Goal: Transaction & Acquisition: Book appointment/travel/reservation

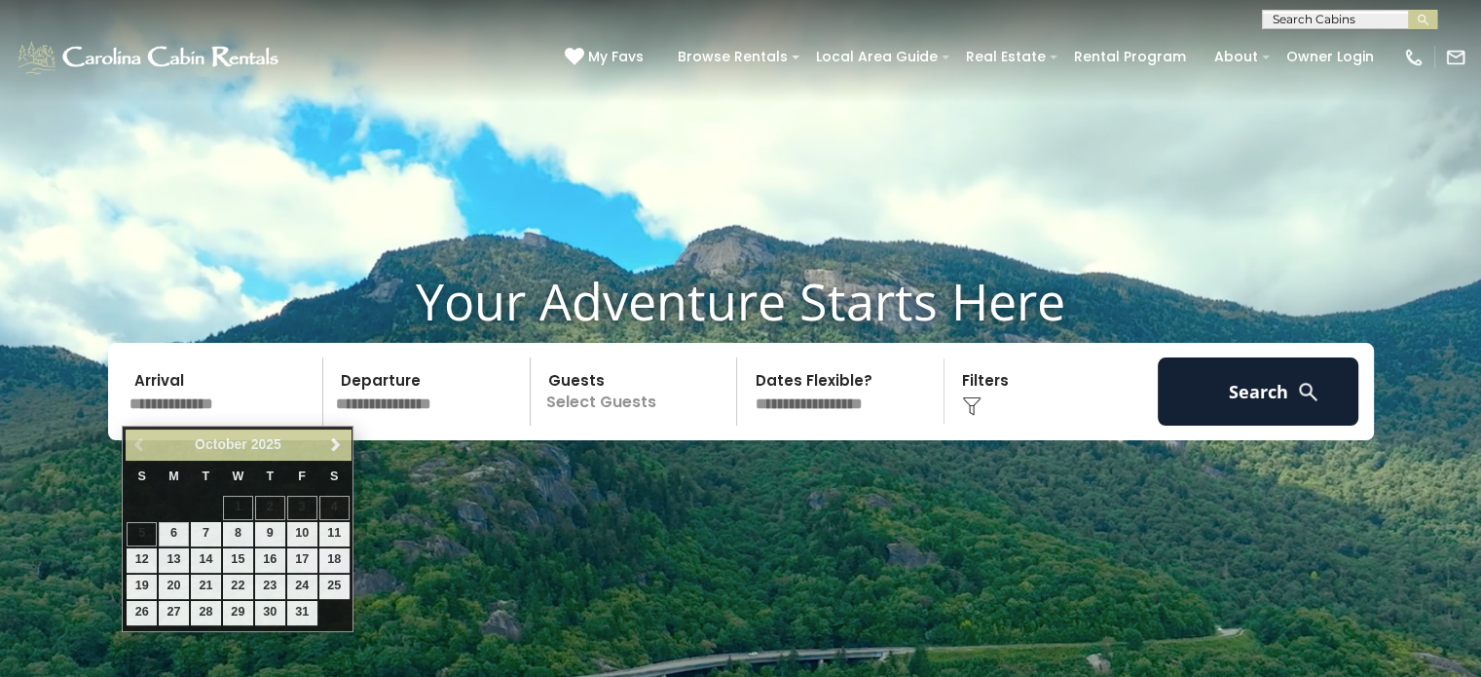
click at [231, 397] on input "text" at bounding box center [224, 391] width 202 height 68
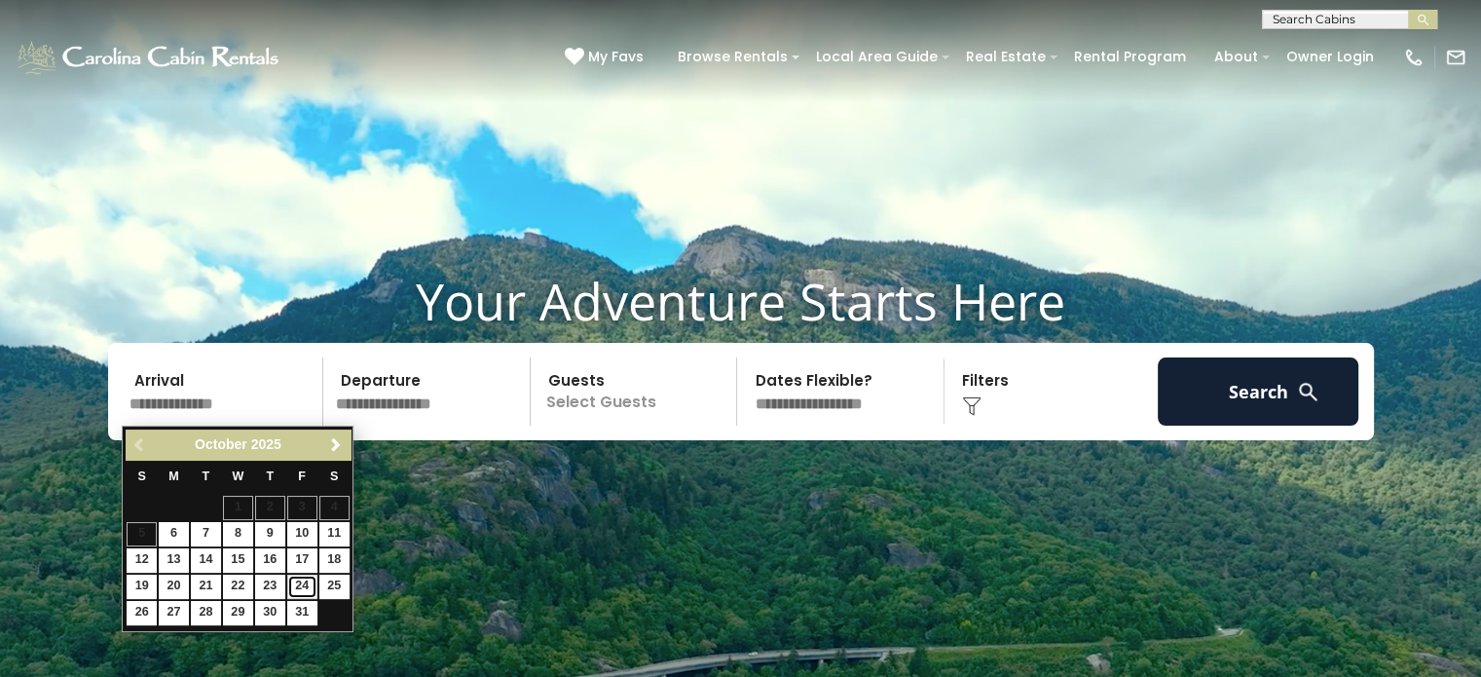
click at [301, 578] on link "24" at bounding box center [302, 586] width 30 height 24
type input "********"
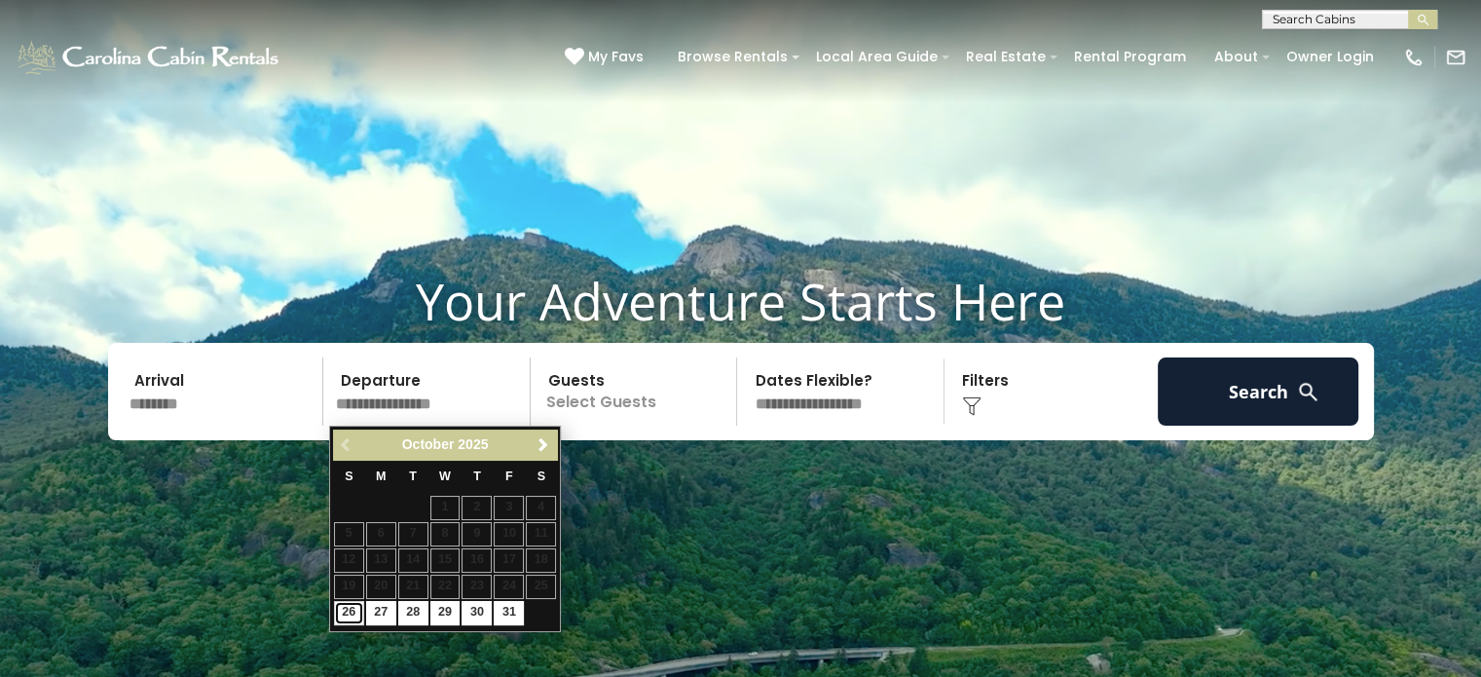
click at [351, 608] on link "26" at bounding box center [349, 613] width 30 height 24
type input "********"
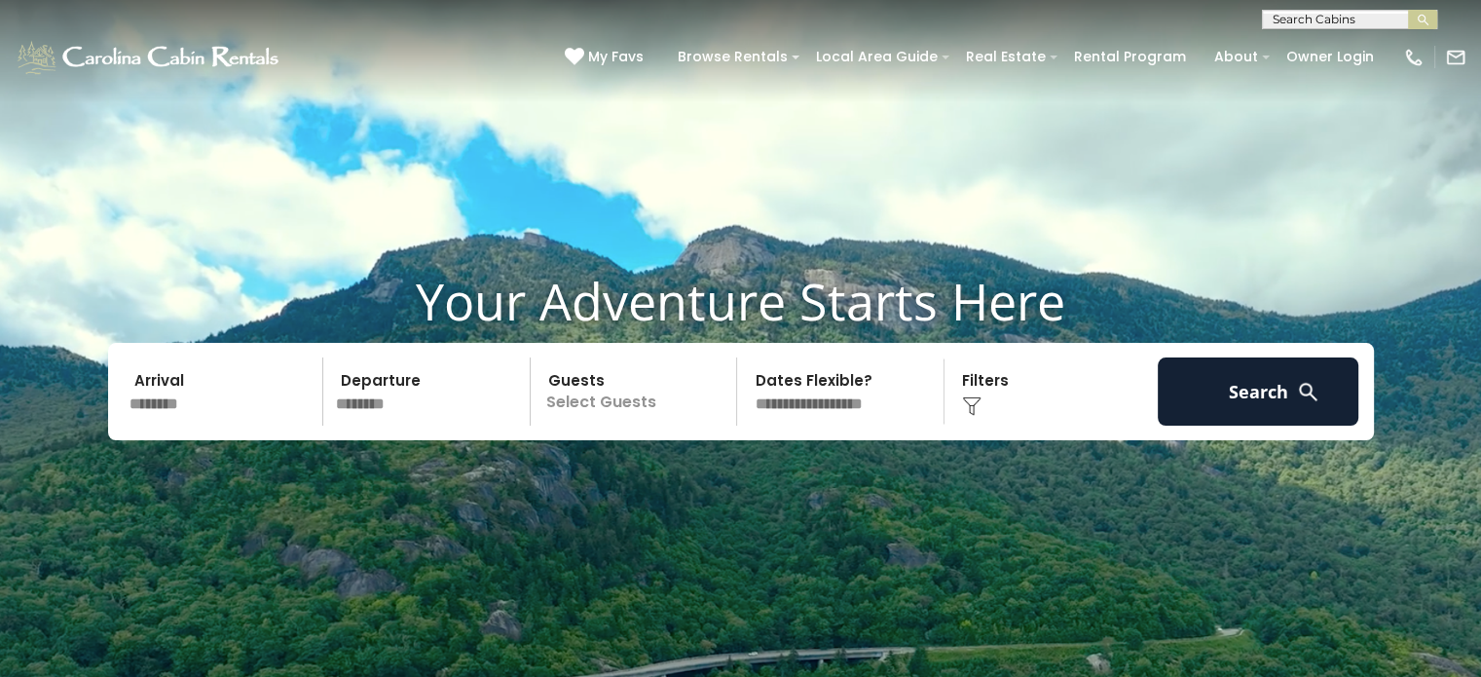
click at [659, 392] on p "Select Guests" at bounding box center [636, 391] width 201 height 68
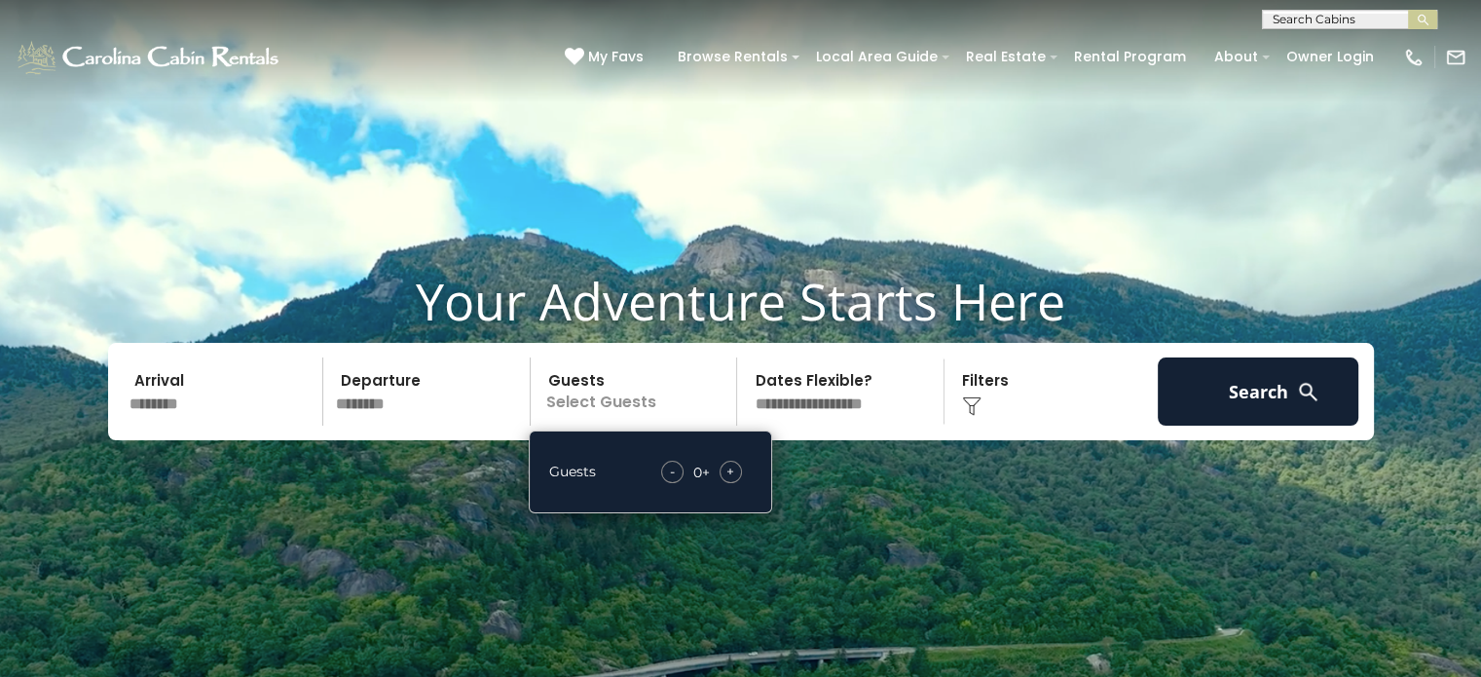
click at [728, 467] on span "+" at bounding box center [730, 470] width 8 height 19
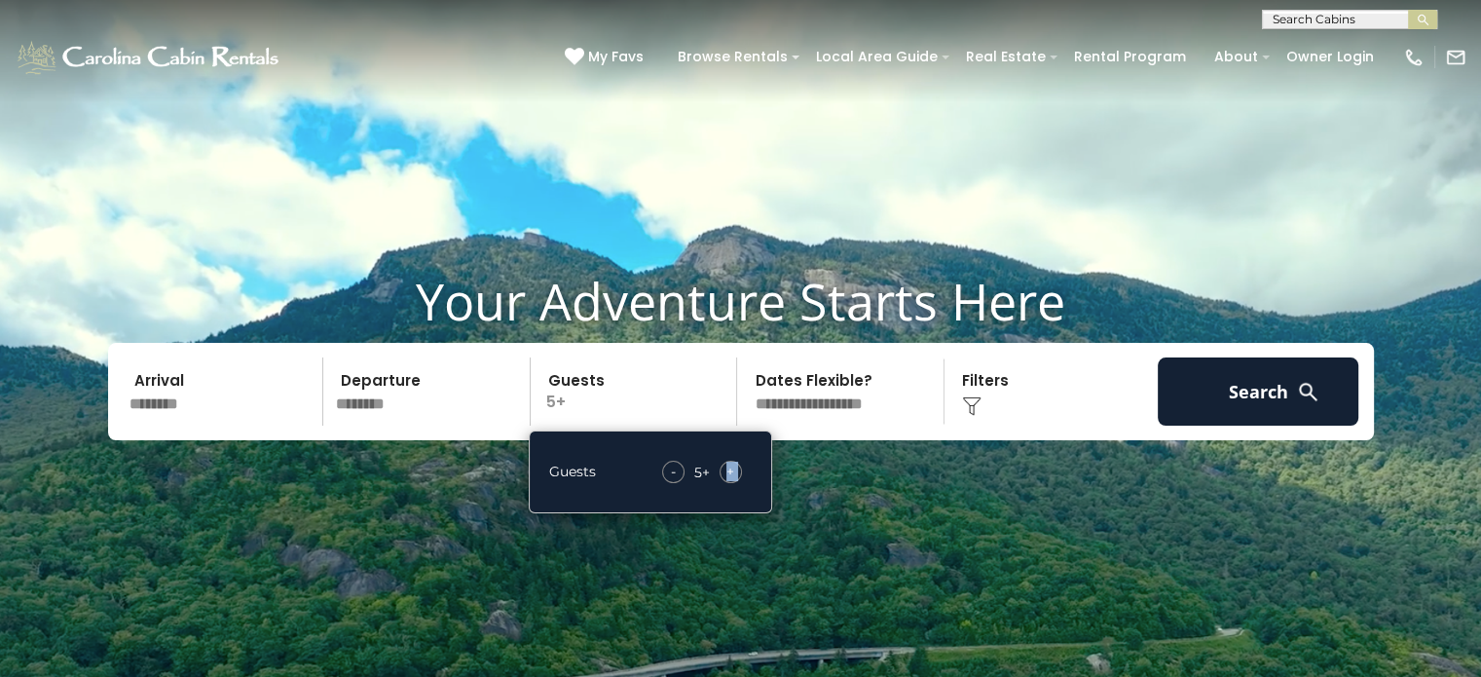
click at [728, 467] on span "+" at bounding box center [730, 470] width 8 height 19
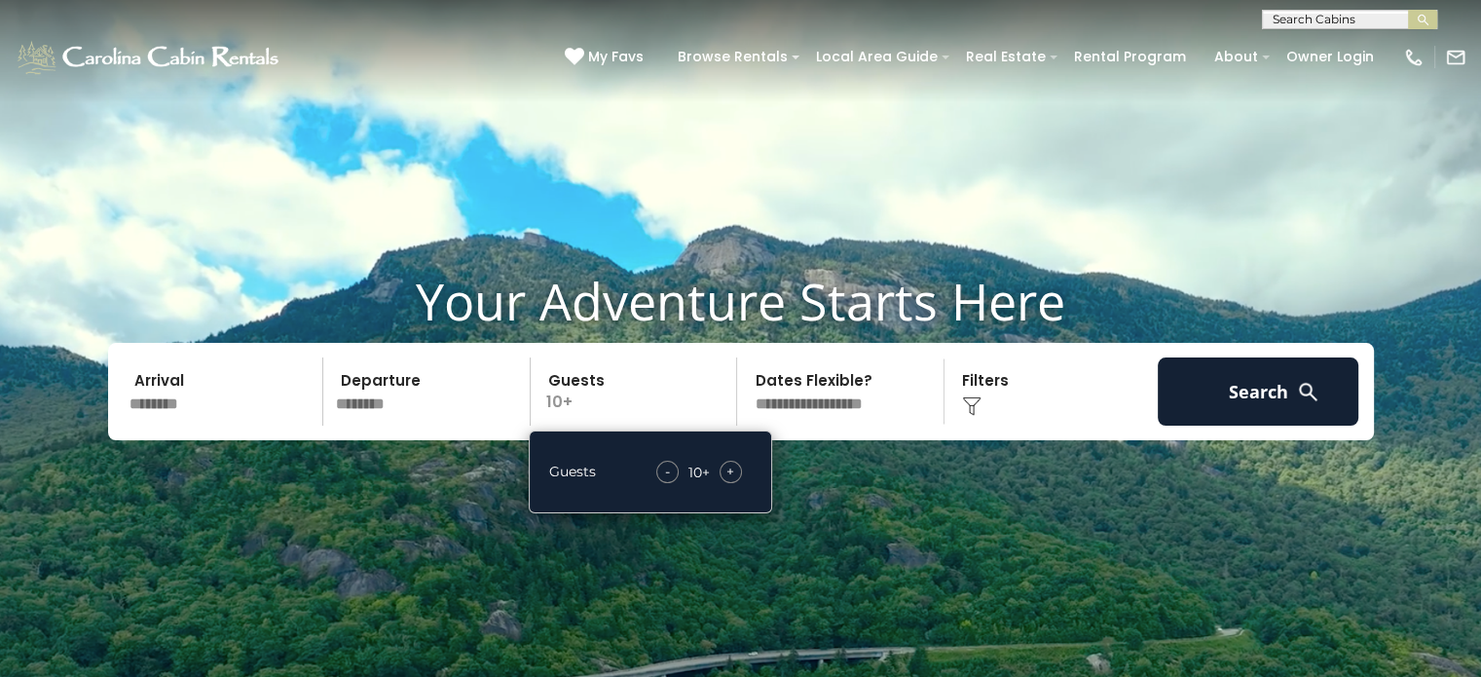
click at [841, 390] on select "**********" at bounding box center [843, 391] width 201 height 68
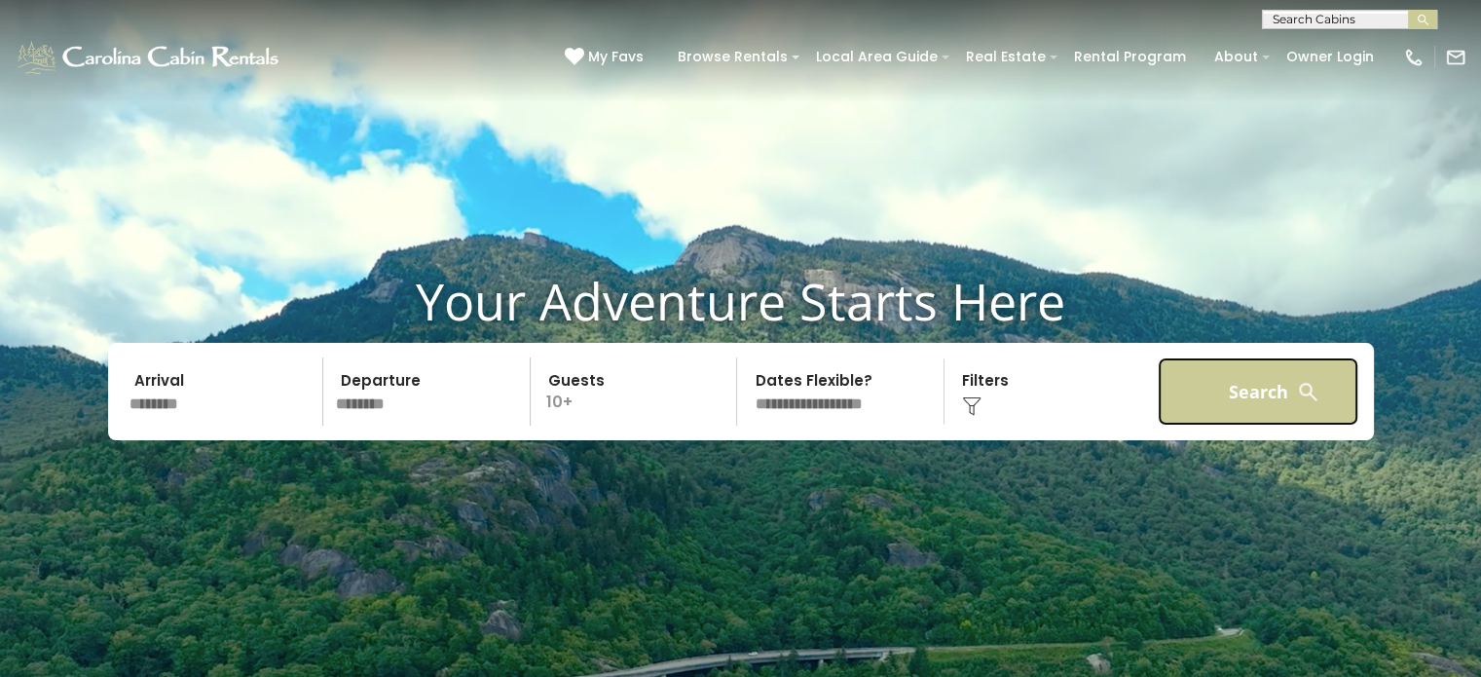
click at [1263, 403] on button "Search" at bounding box center [1258, 391] width 202 height 68
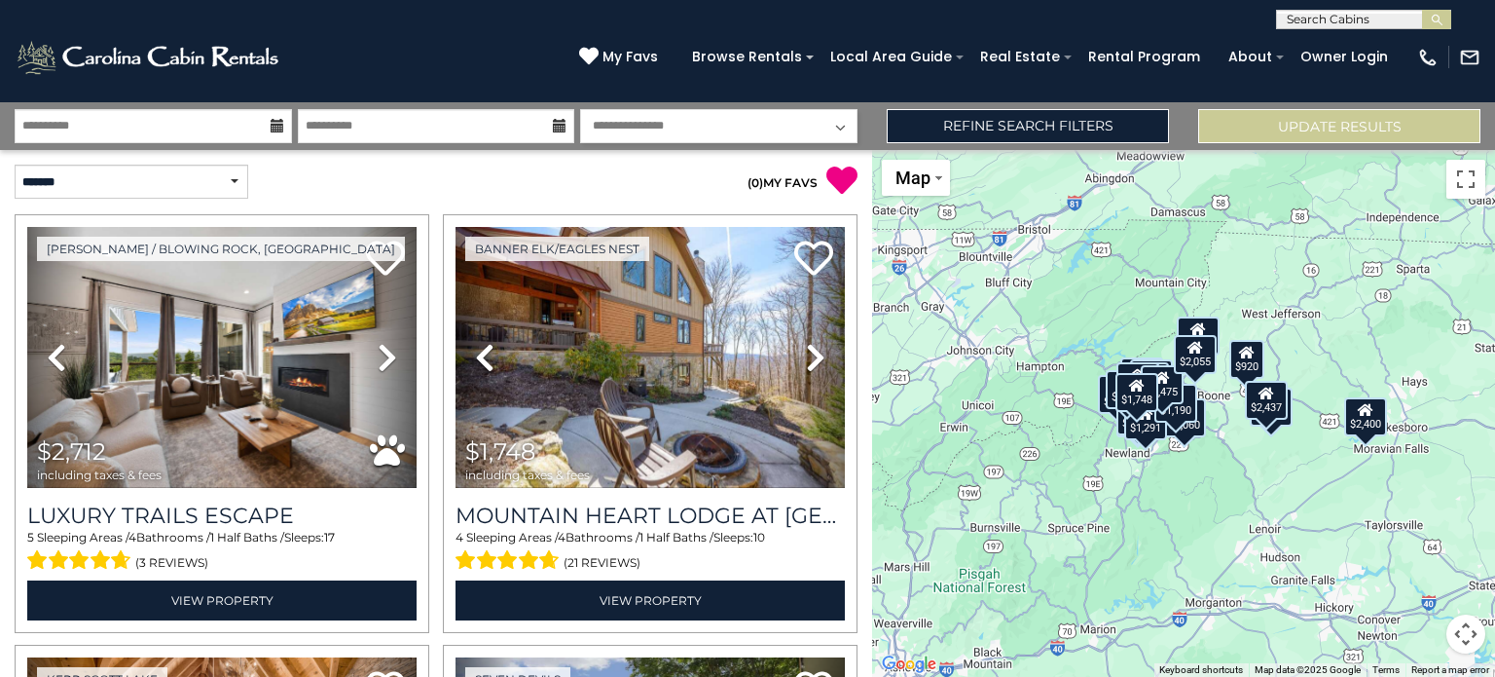
click at [664, 139] on select "**********" at bounding box center [718, 126] width 277 height 34
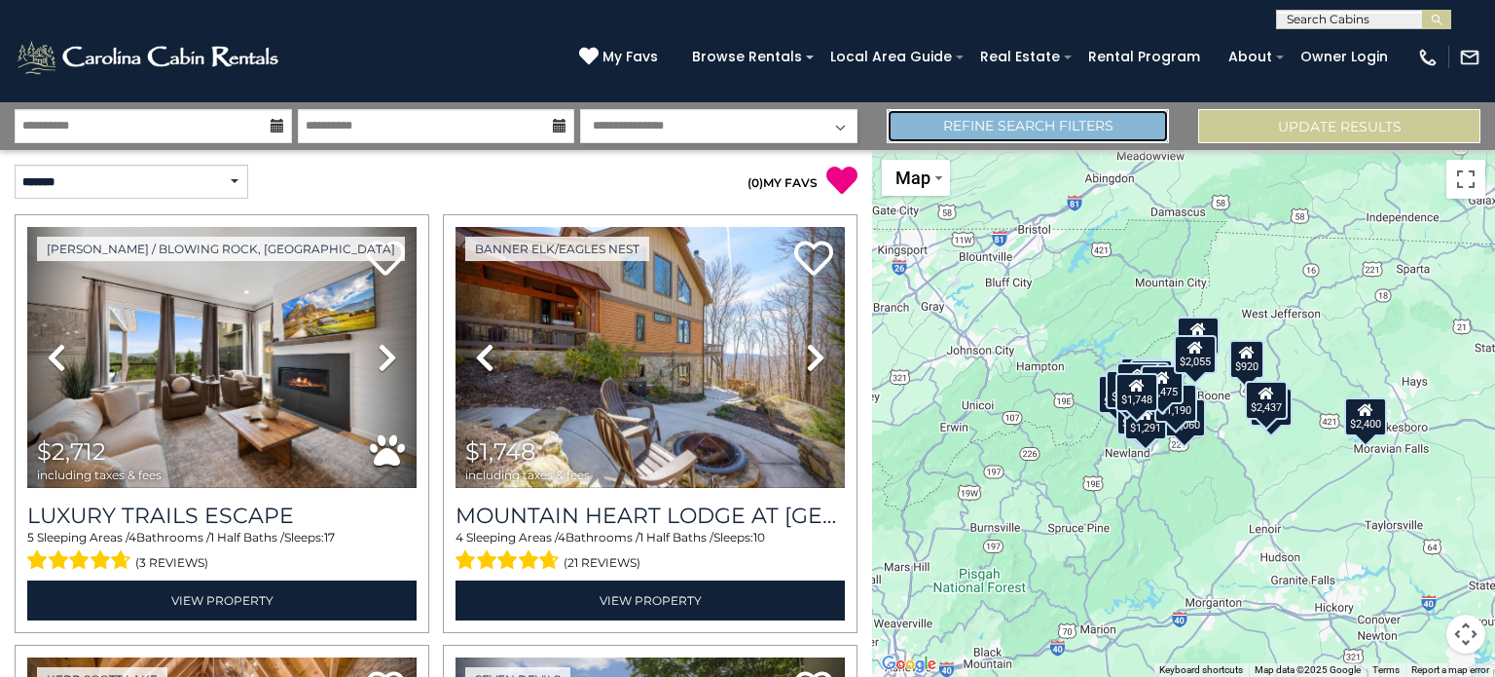
click at [1089, 131] on link "Refine Search Filters" at bounding box center [1028, 126] width 282 height 34
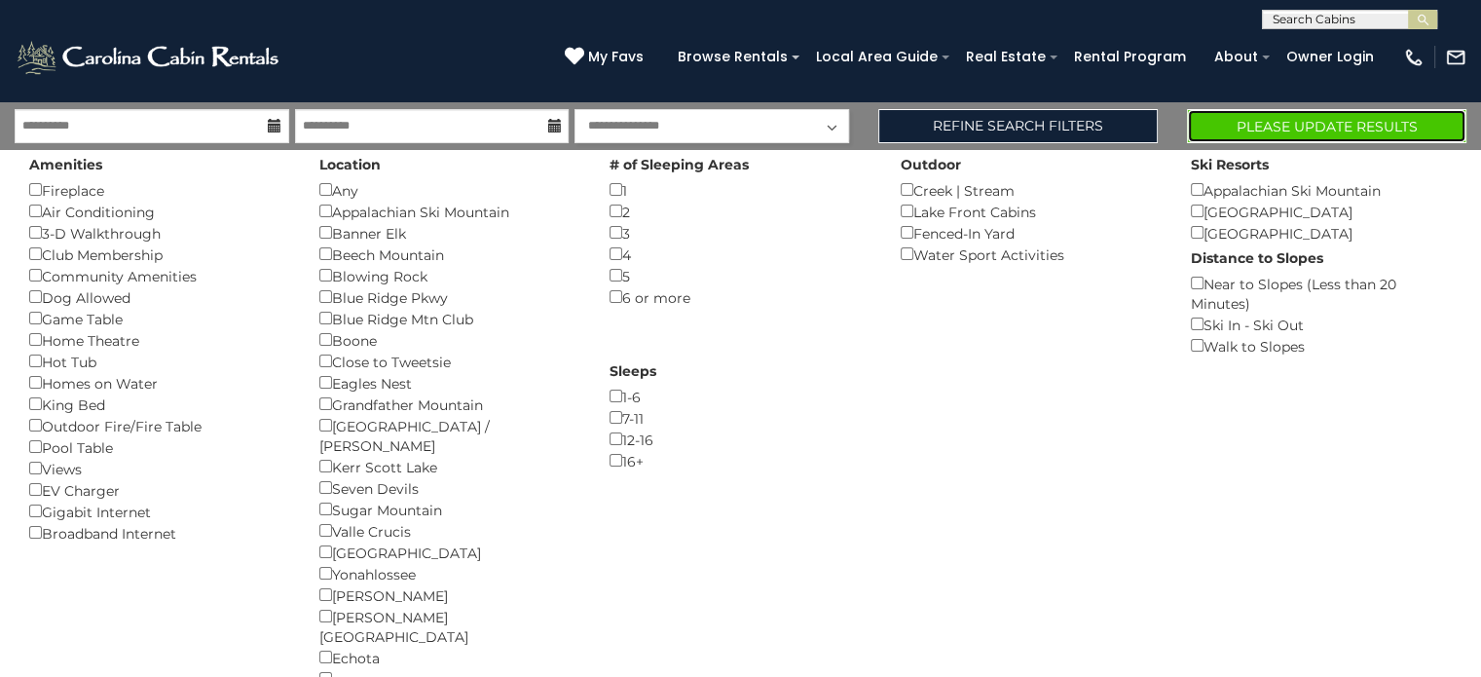
click at [1225, 120] on button "Please Update Results" at bounding box center [1326, 126] width 279 height 34
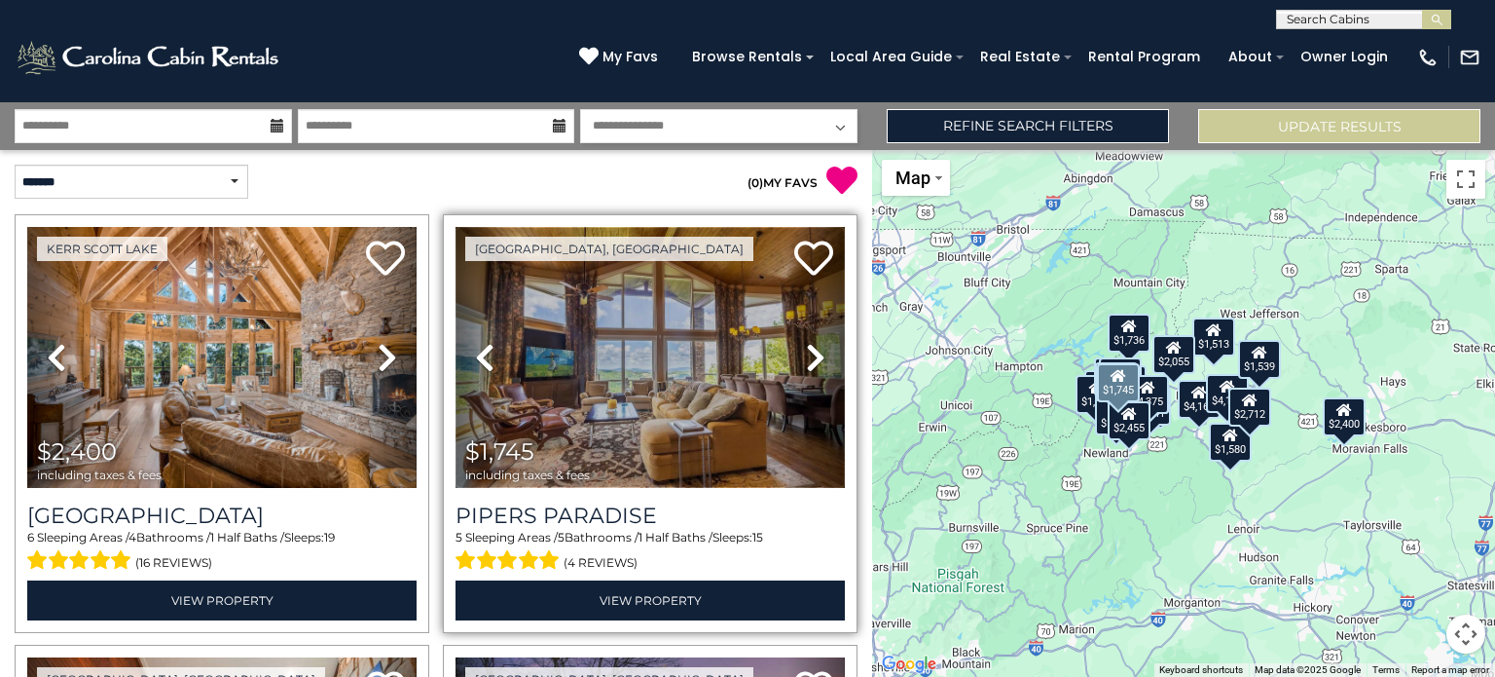
click at [638, 356] on img at bounding box center [650, 357] width 389 height 261
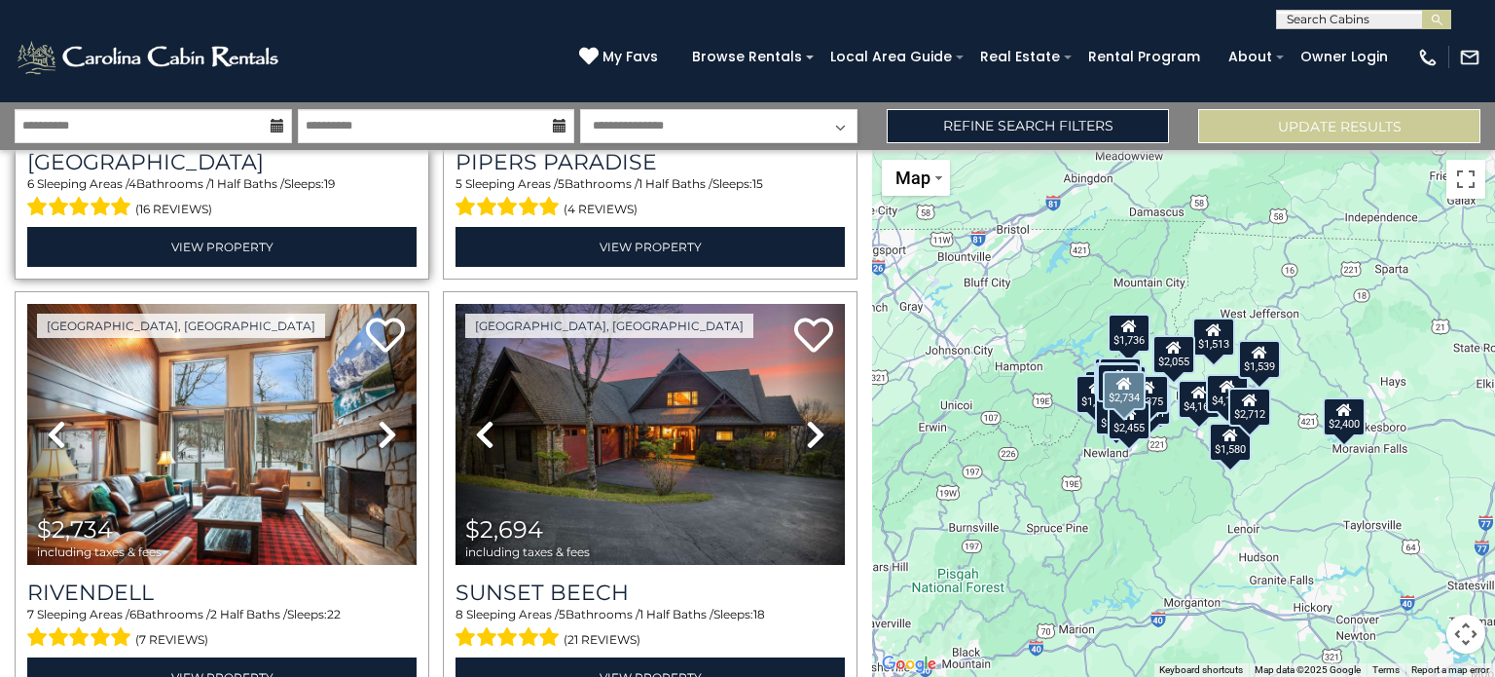
scroll to position [354, 0]
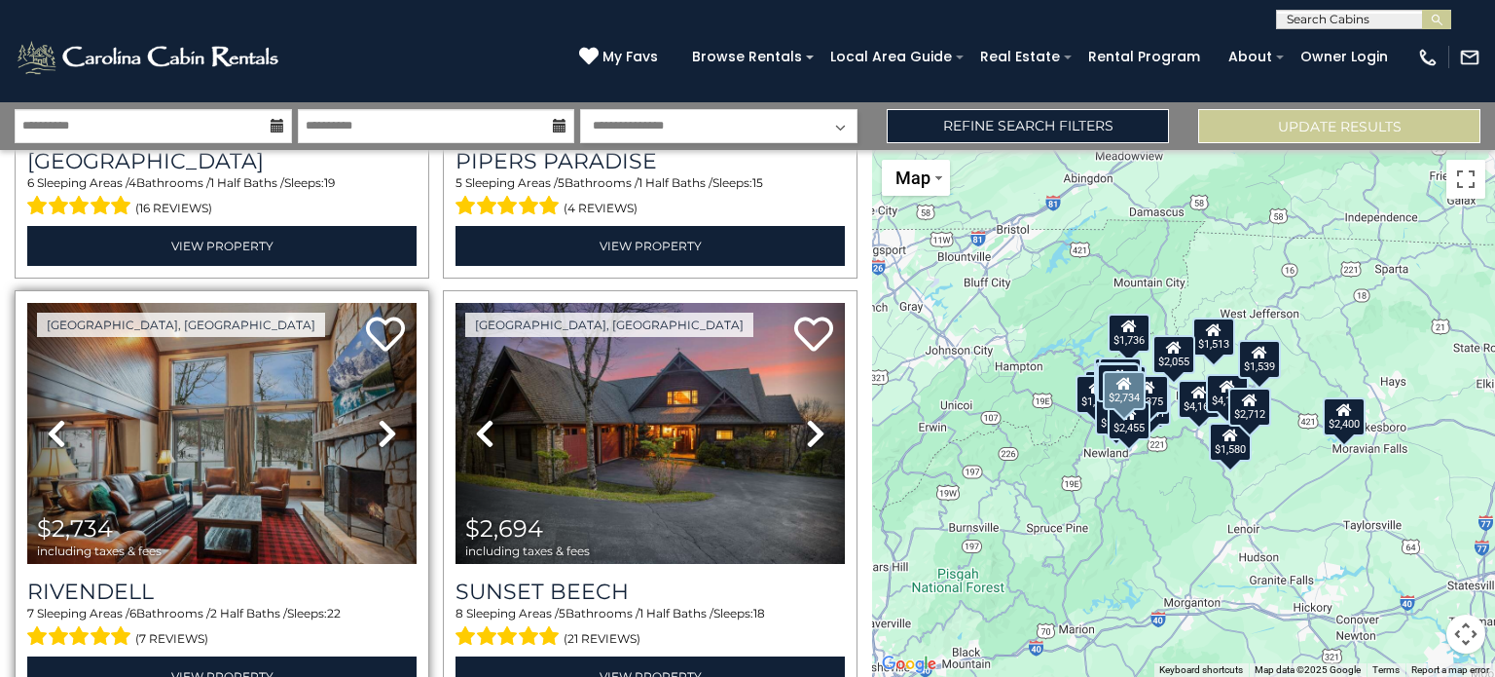
click at [384, 431] on icon at bounding box center [387, 433] width 19 height 31
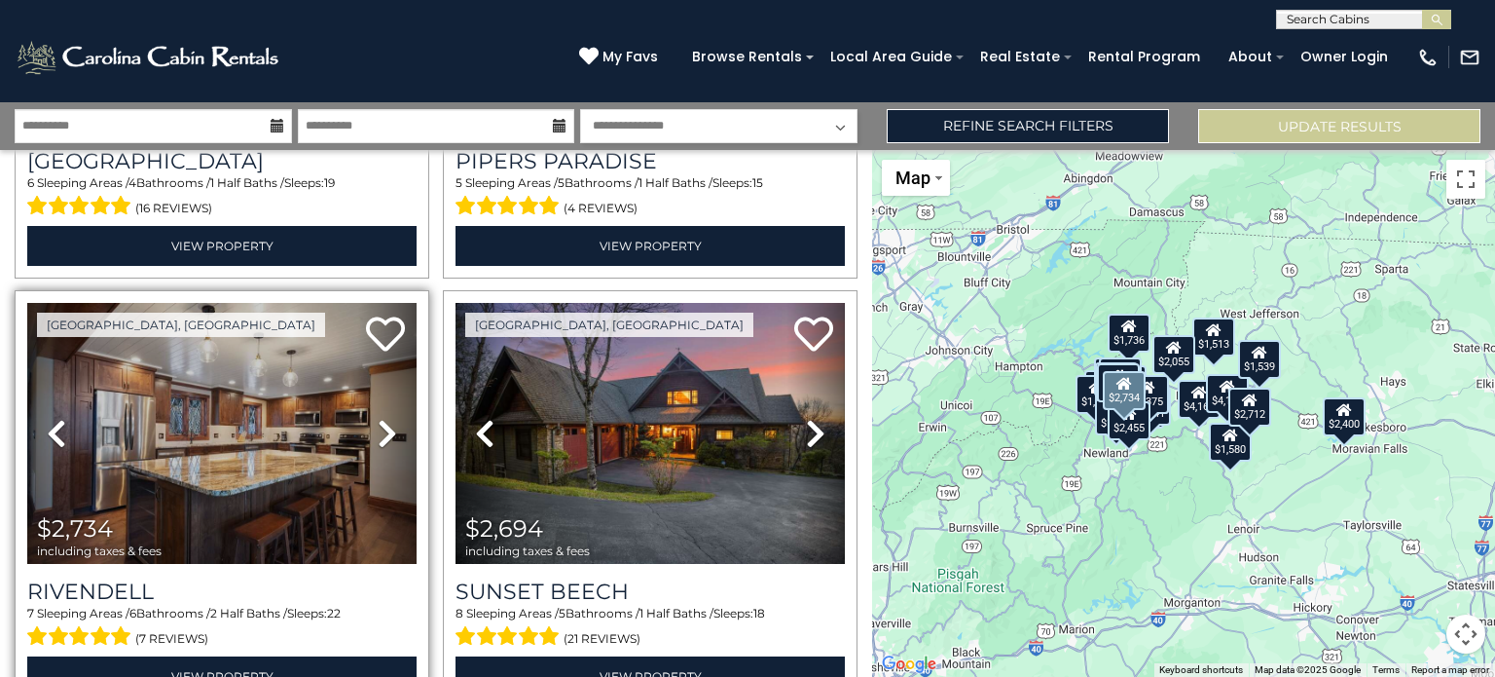
click at [384, 431] on icon at bounding box center [387, 433] width 19 height 31
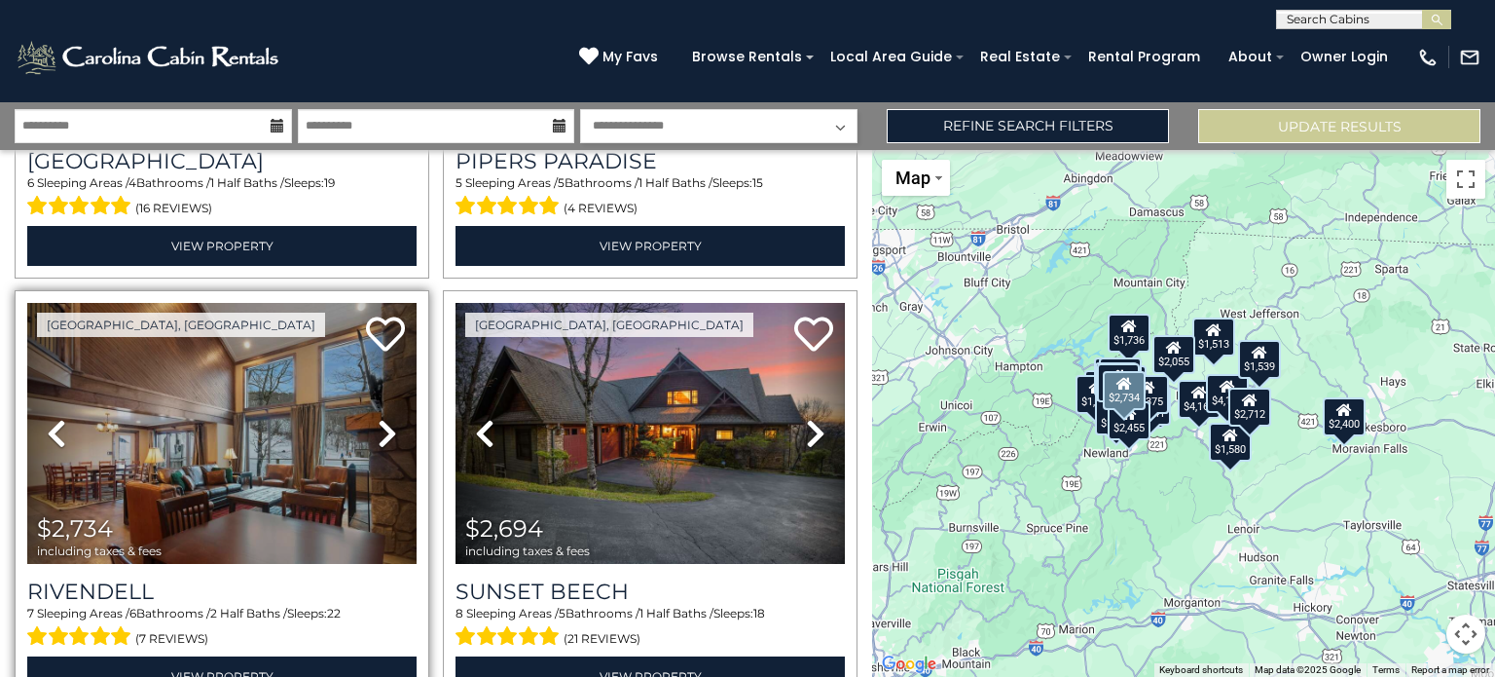
click at [384, 431] on icon at bounding box center [387, 433] width 19 height 31
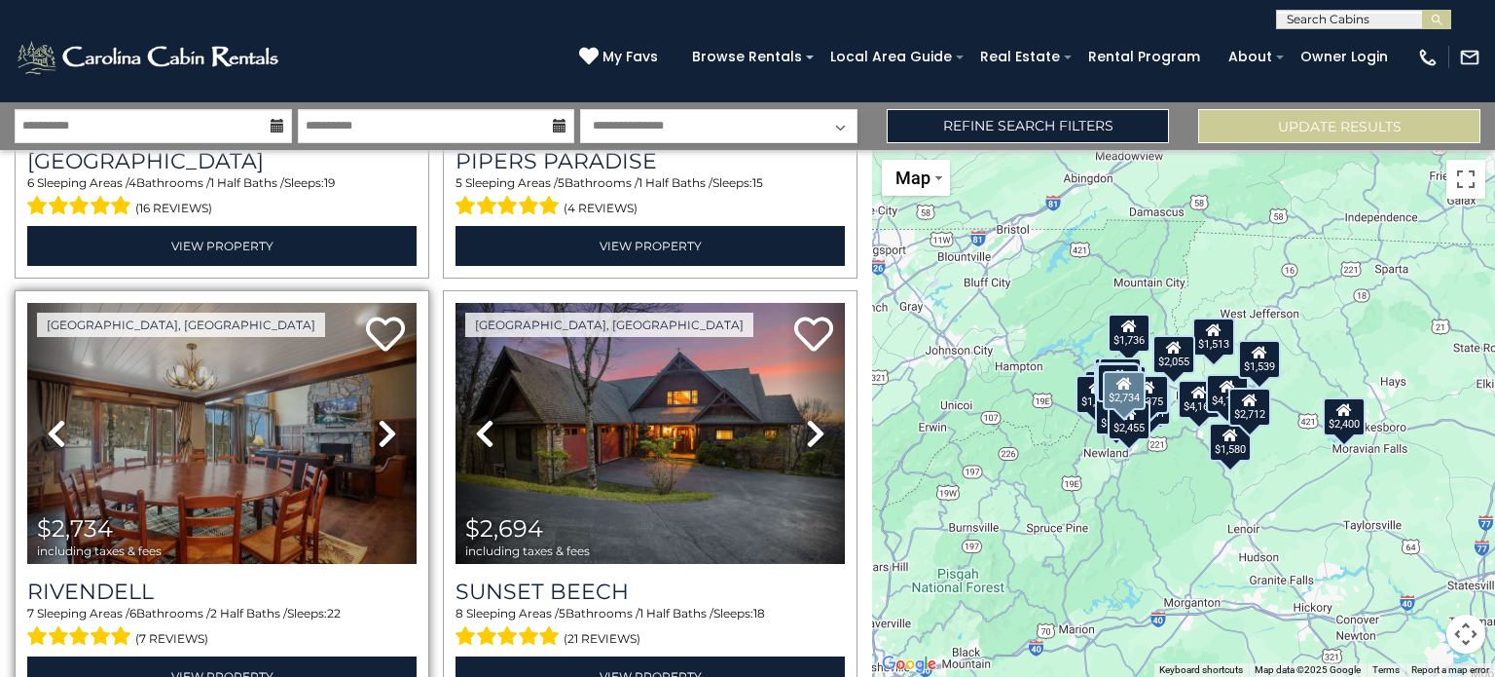
click at [384, 431] on icon at bounding box center [387, 433] width 19 height 31
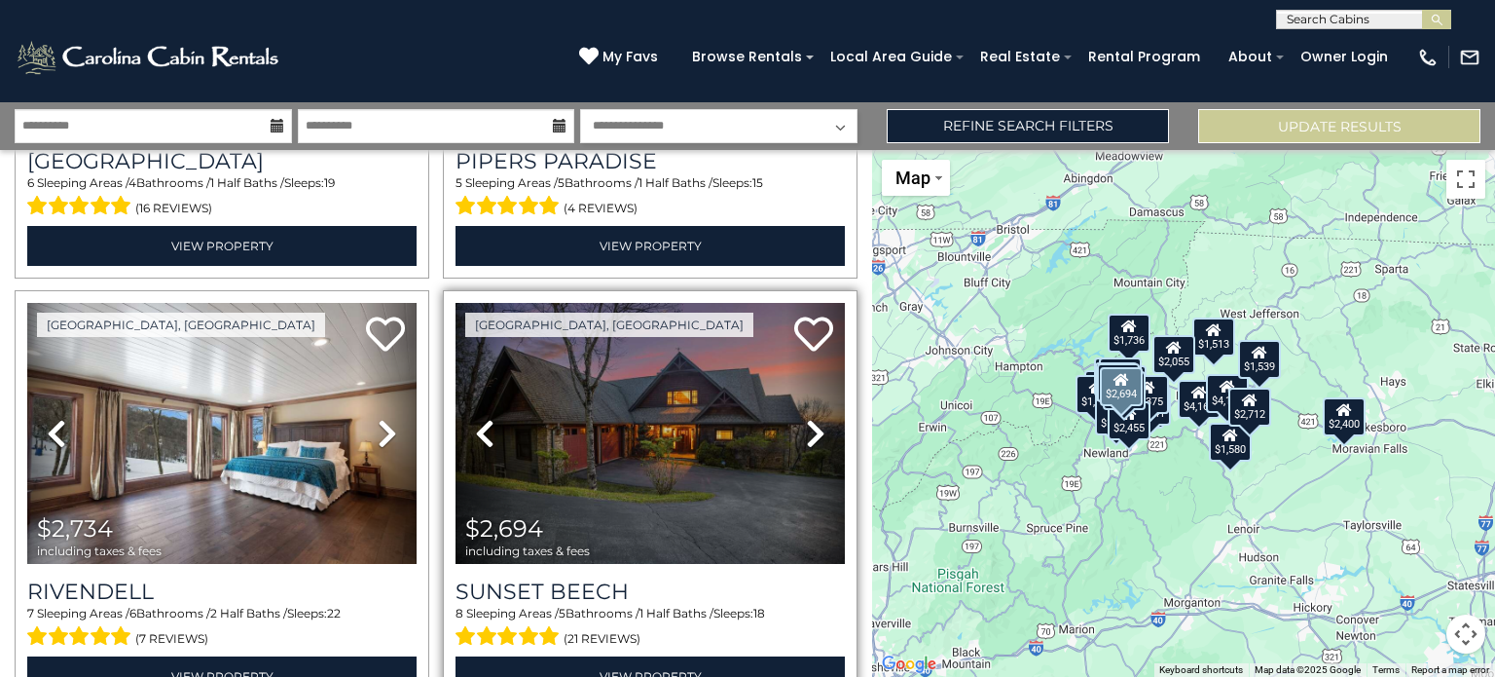
click at [794, 419] on link "Next" at bounding box center [816, 433] width 58 height 261
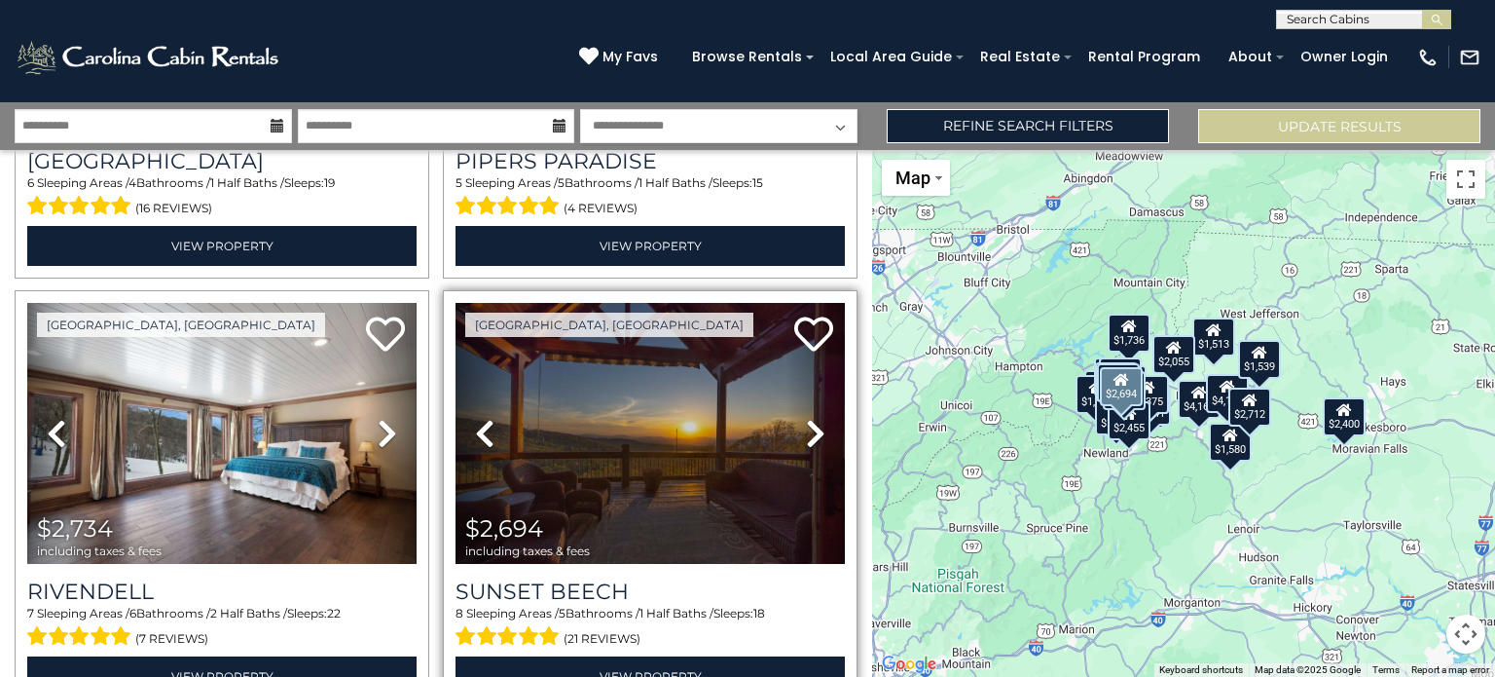
click at [794, 419] on link "Next" at bounding box center [816, 433] width 58 height 261
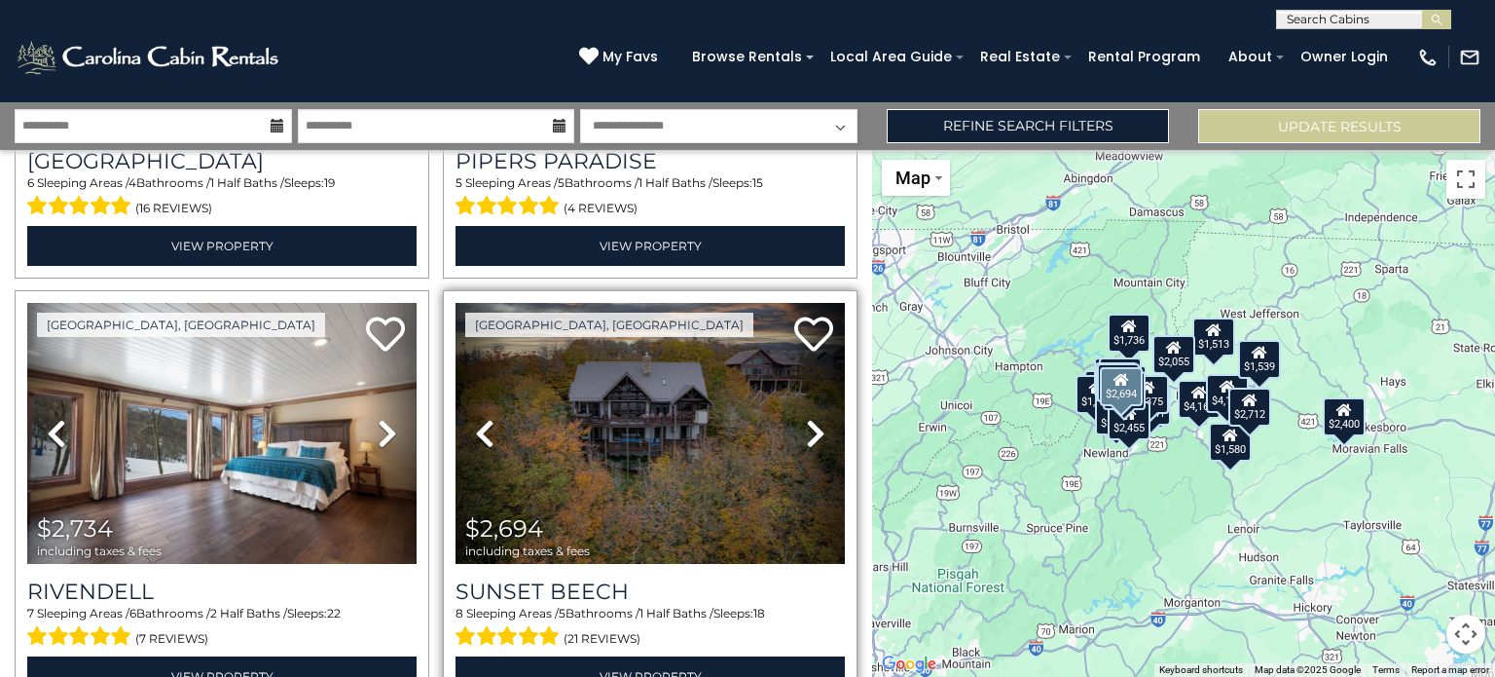
click at [794, 419] on link "Next" at bounding box center [816, 433] width 58 height 261
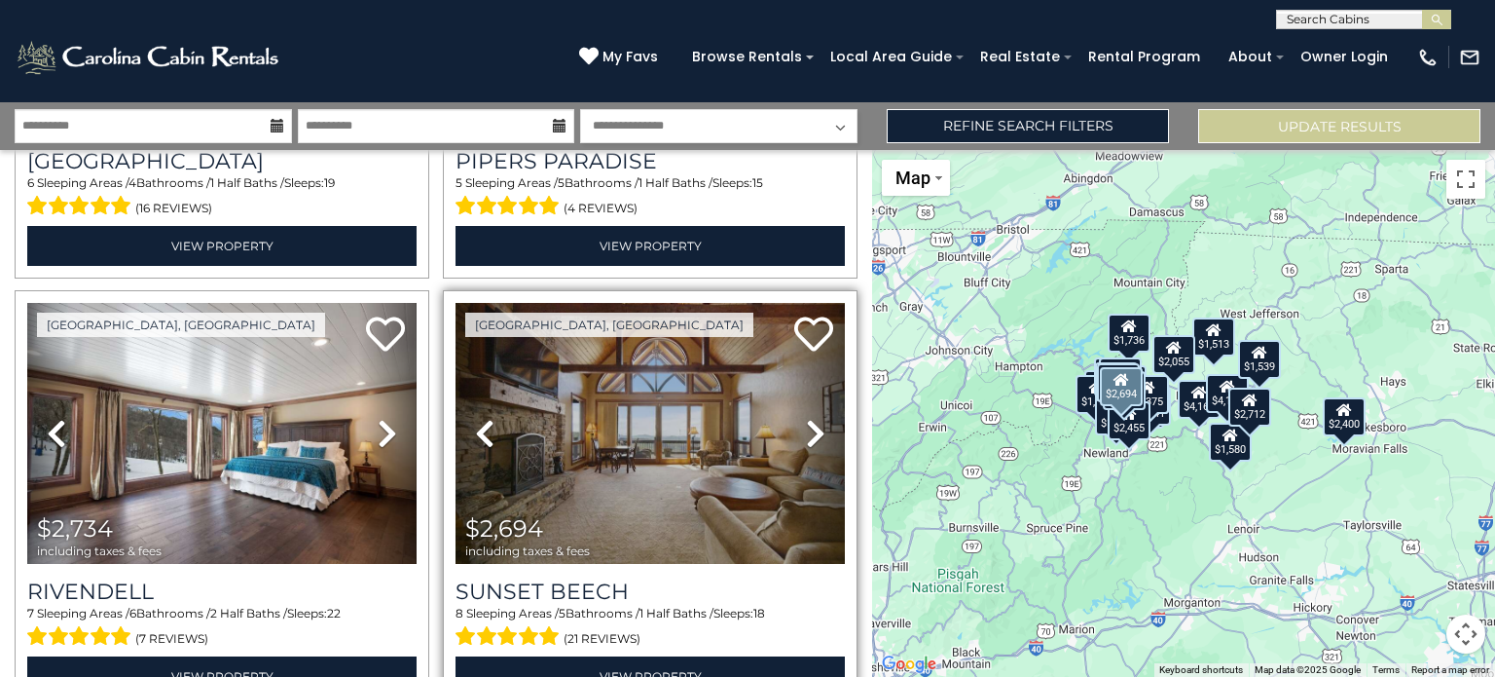
click at [794, 419] on link "Next" at bounding box center [816, 433] width 58 height 261
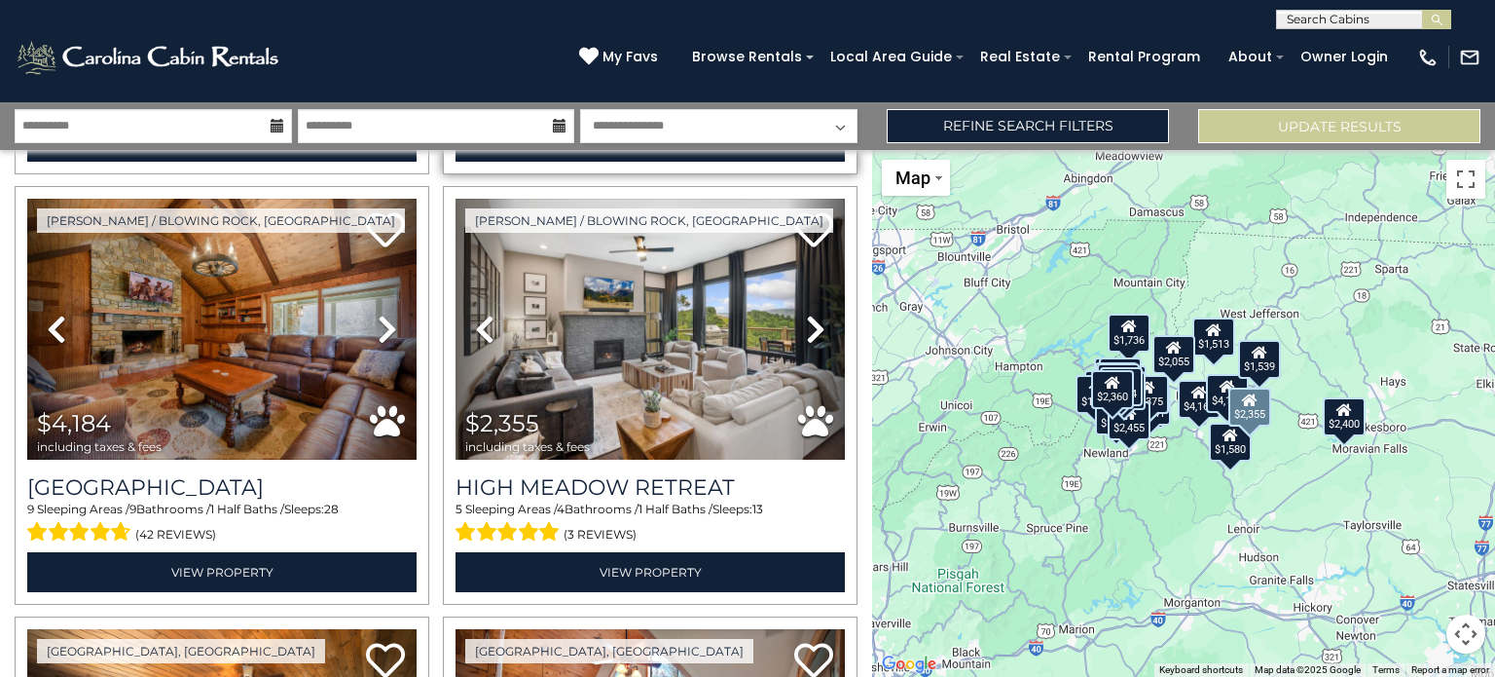
scroll to position [1324, 0]
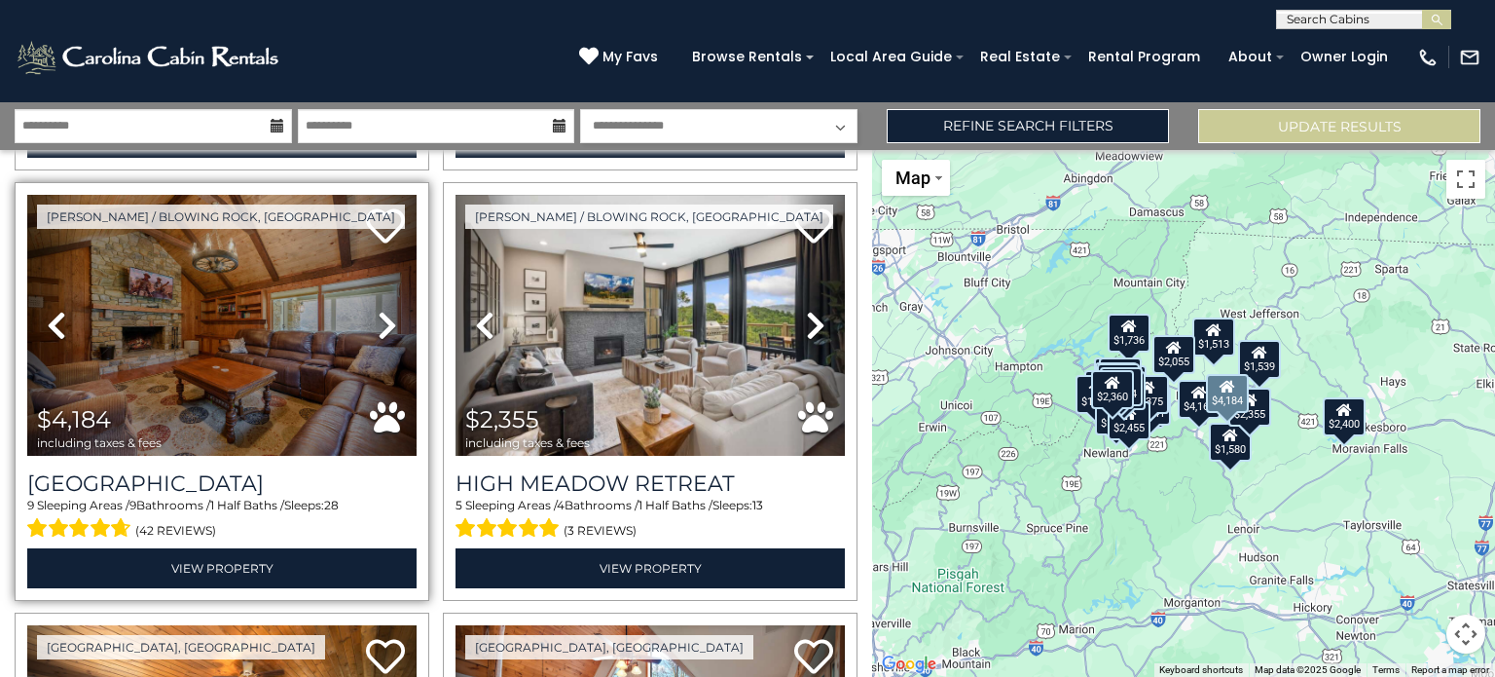
click at [378, 316] on icon at bounding box center [387, 325] width 19 height 31
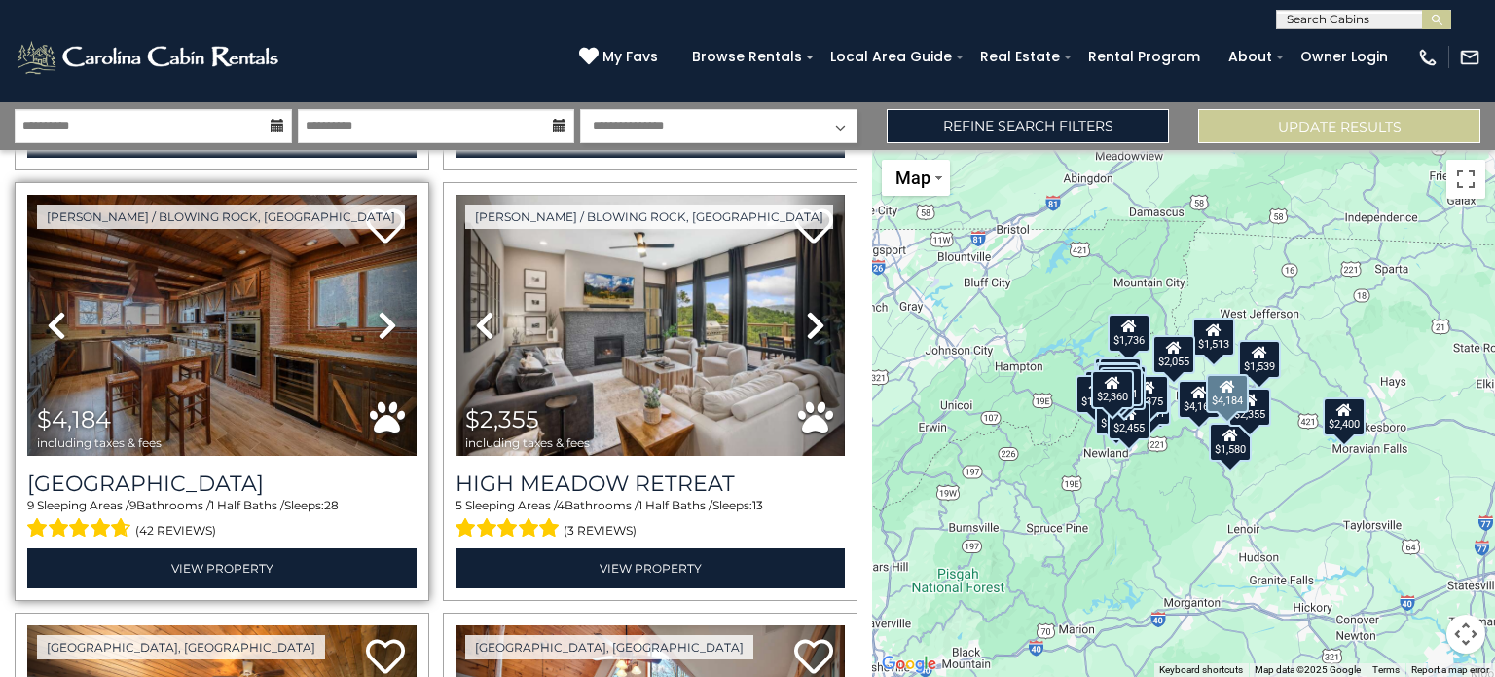
click at [378, 316] on icon at bounding box center [387, 325] width 19 height 31
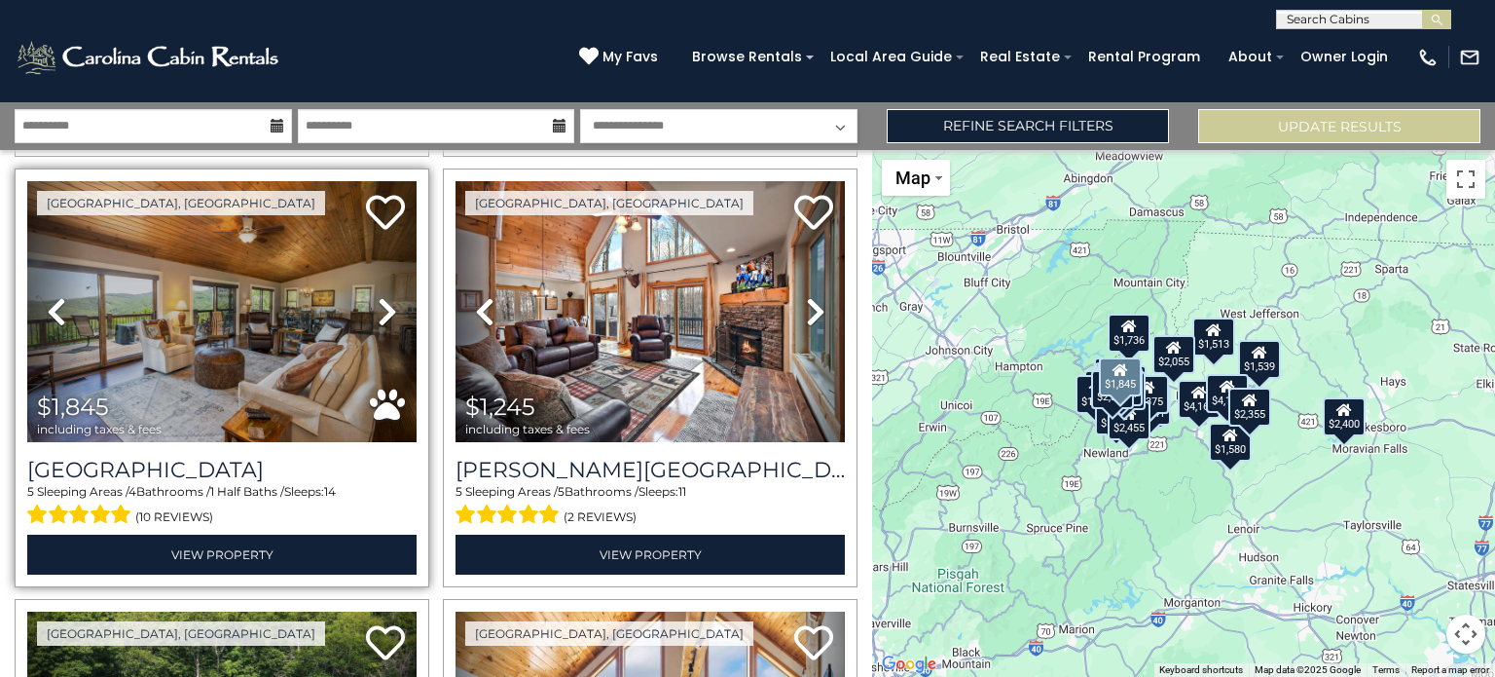
scroll to position [1771, 0]
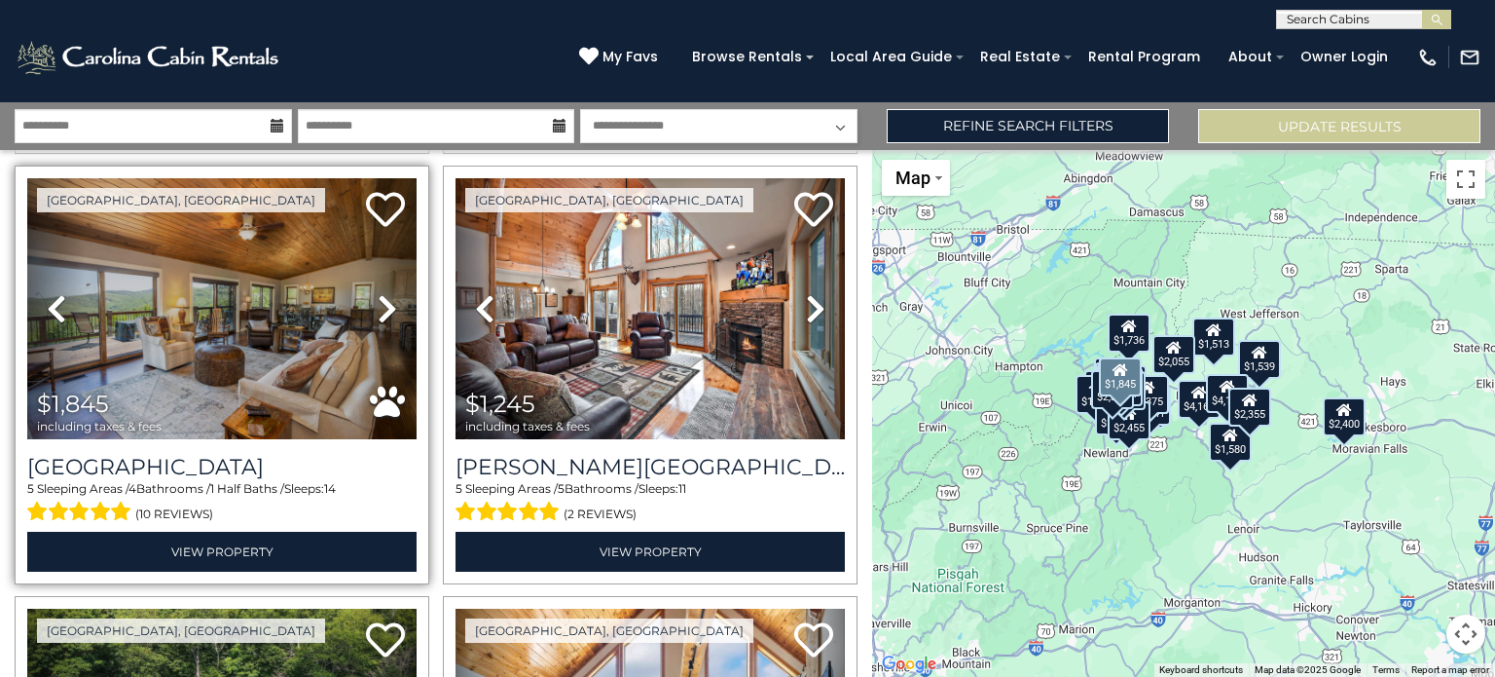
click at [381, 295] on icon at bounding box center [387, 308] width 19 height 31
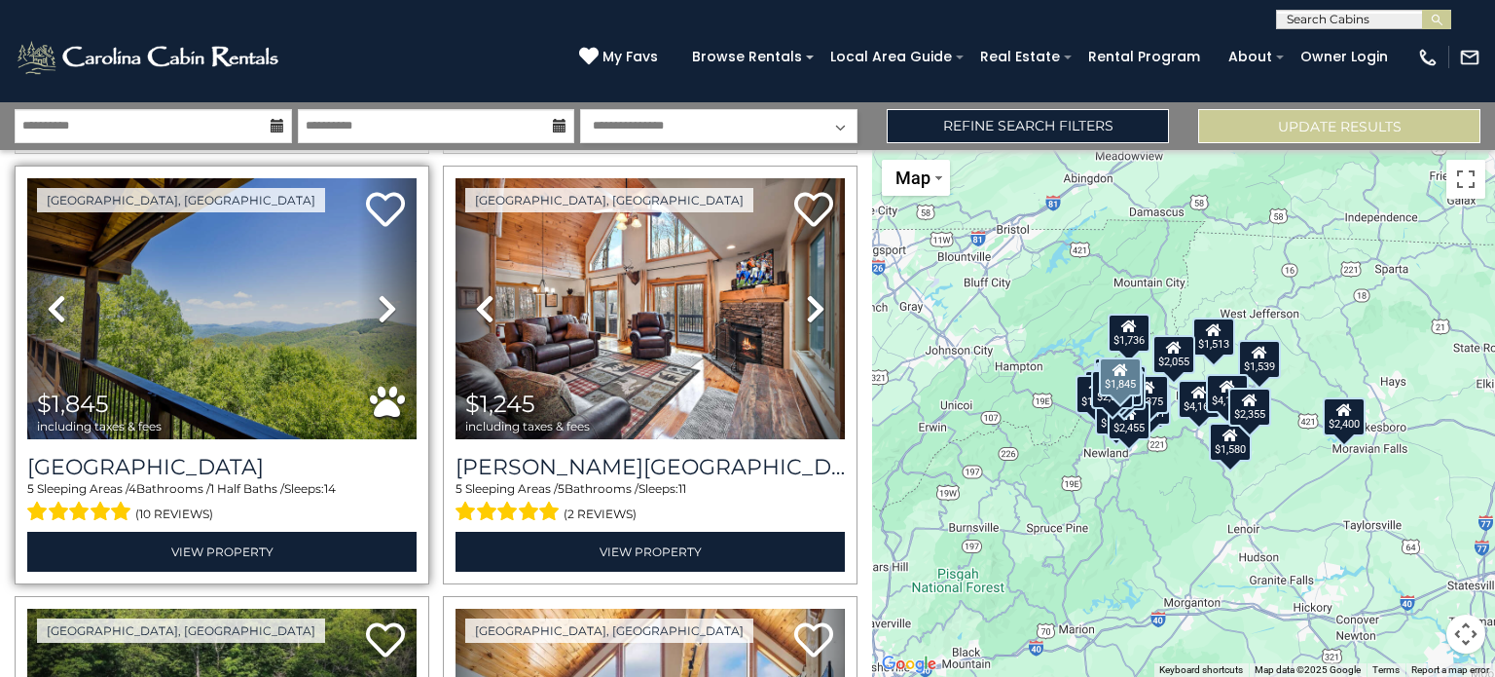
click at [381, 295] on icon at bounding box center [387, 308] width 19 height 31
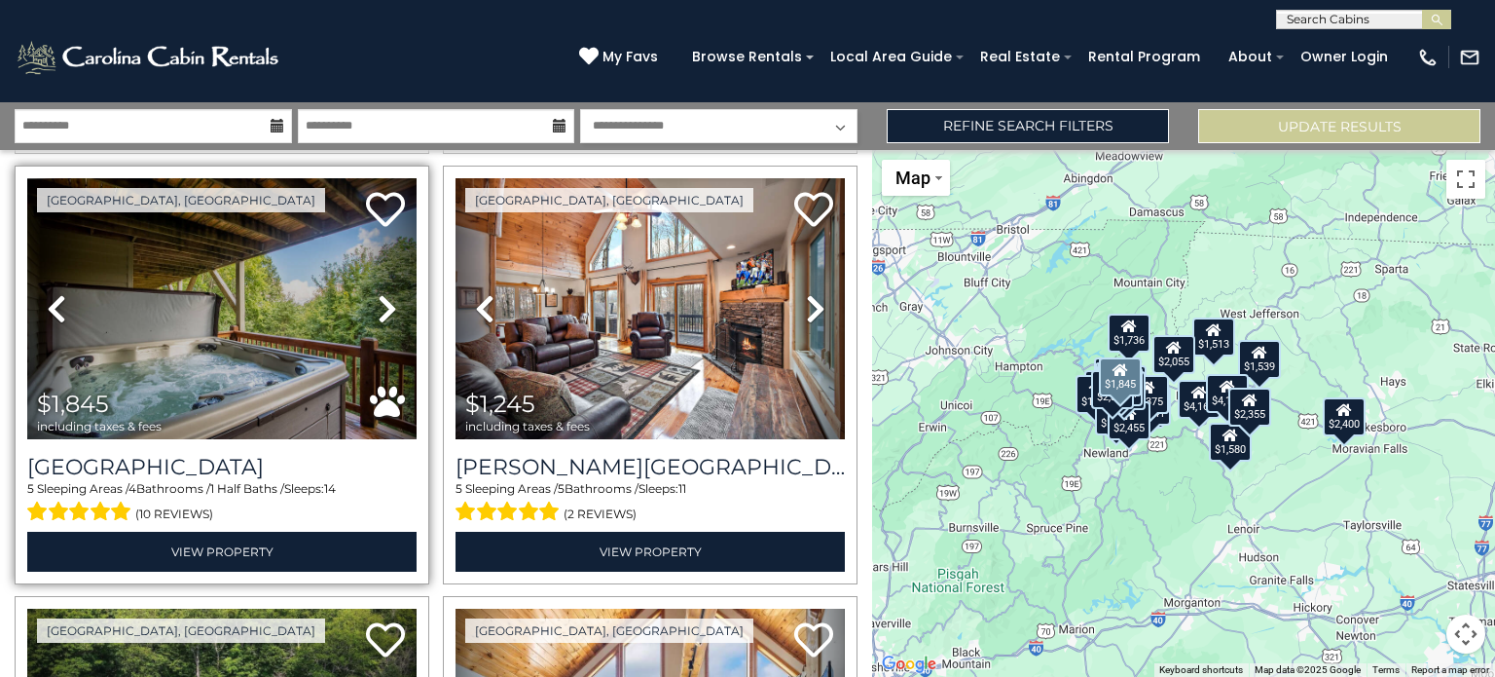
click at [381, 295] on icon at bounding box center [387, 308] width 19 height 31
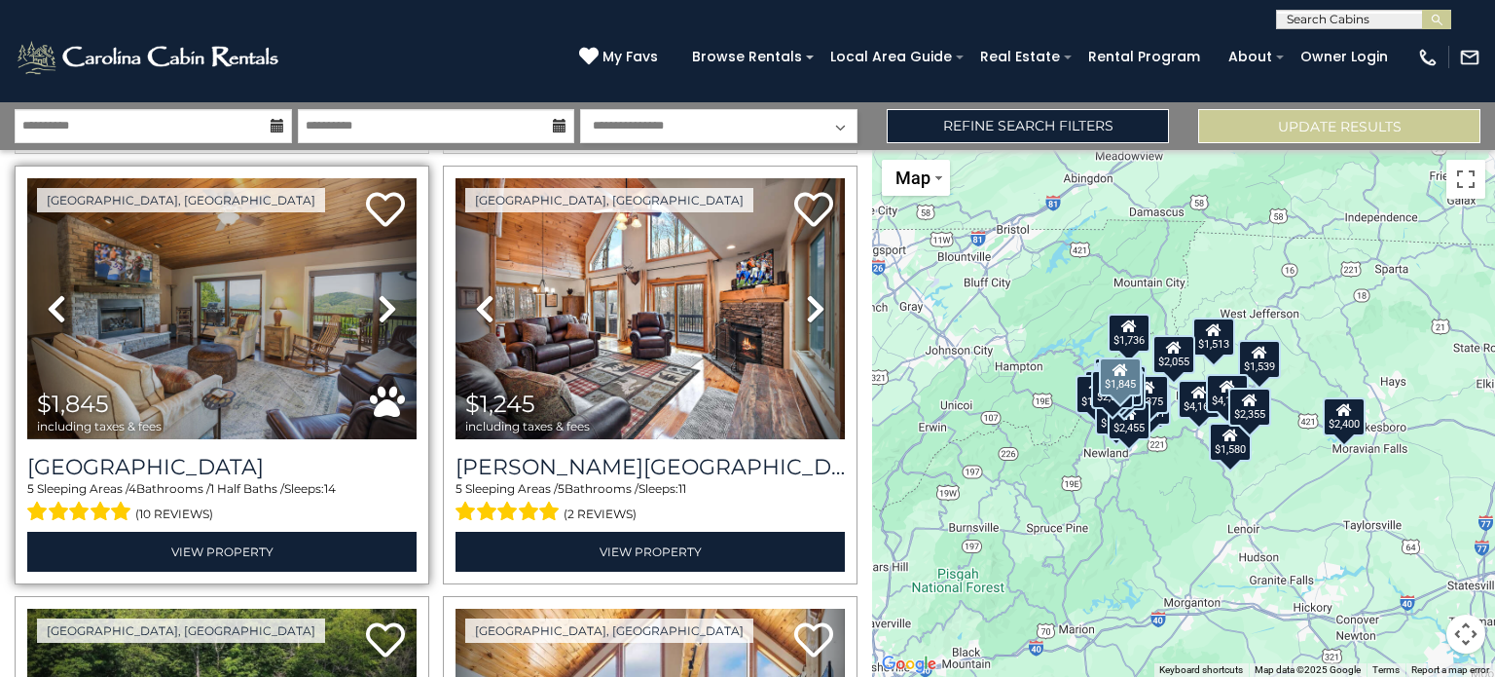
click at [381, 295] on icon at bounding box center [387, 308] width 19 height 31
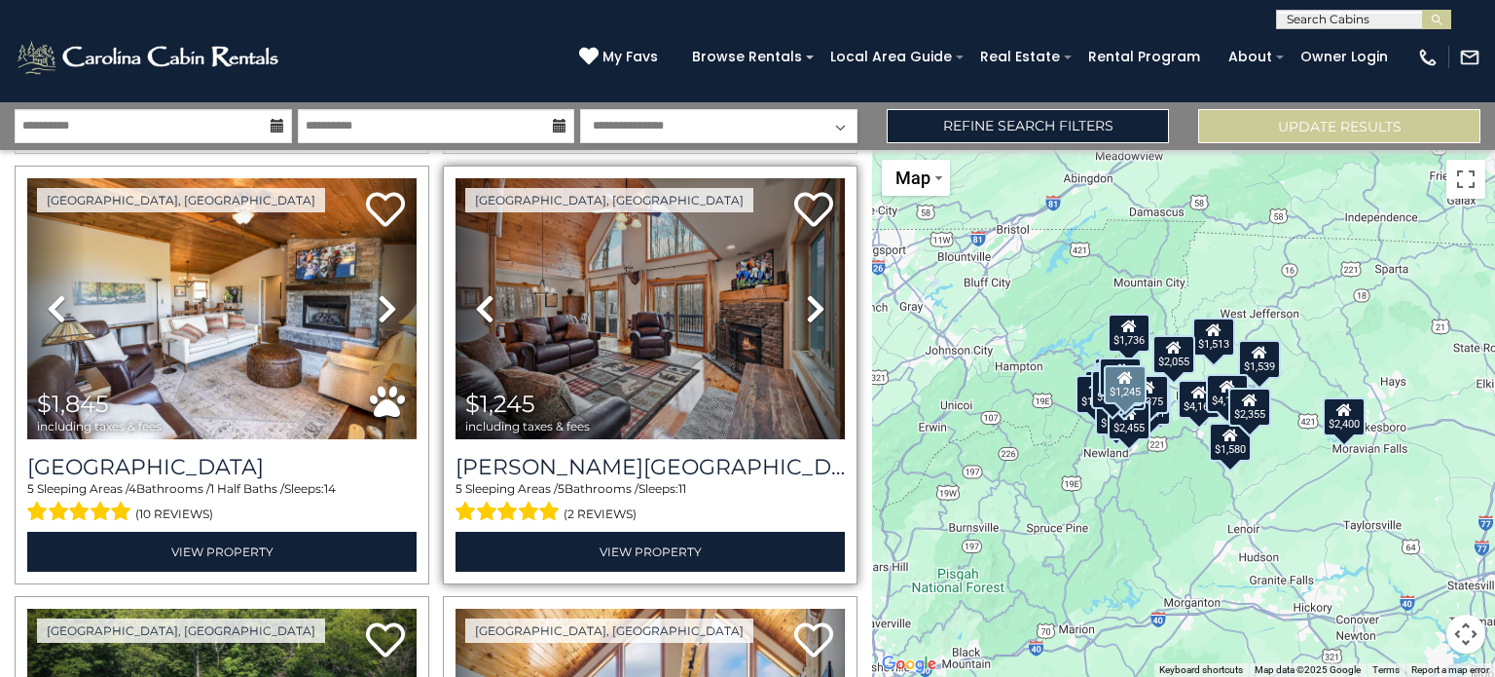
click at [812, 295] on icon at bounding box center [815, 308] width 19 height 31
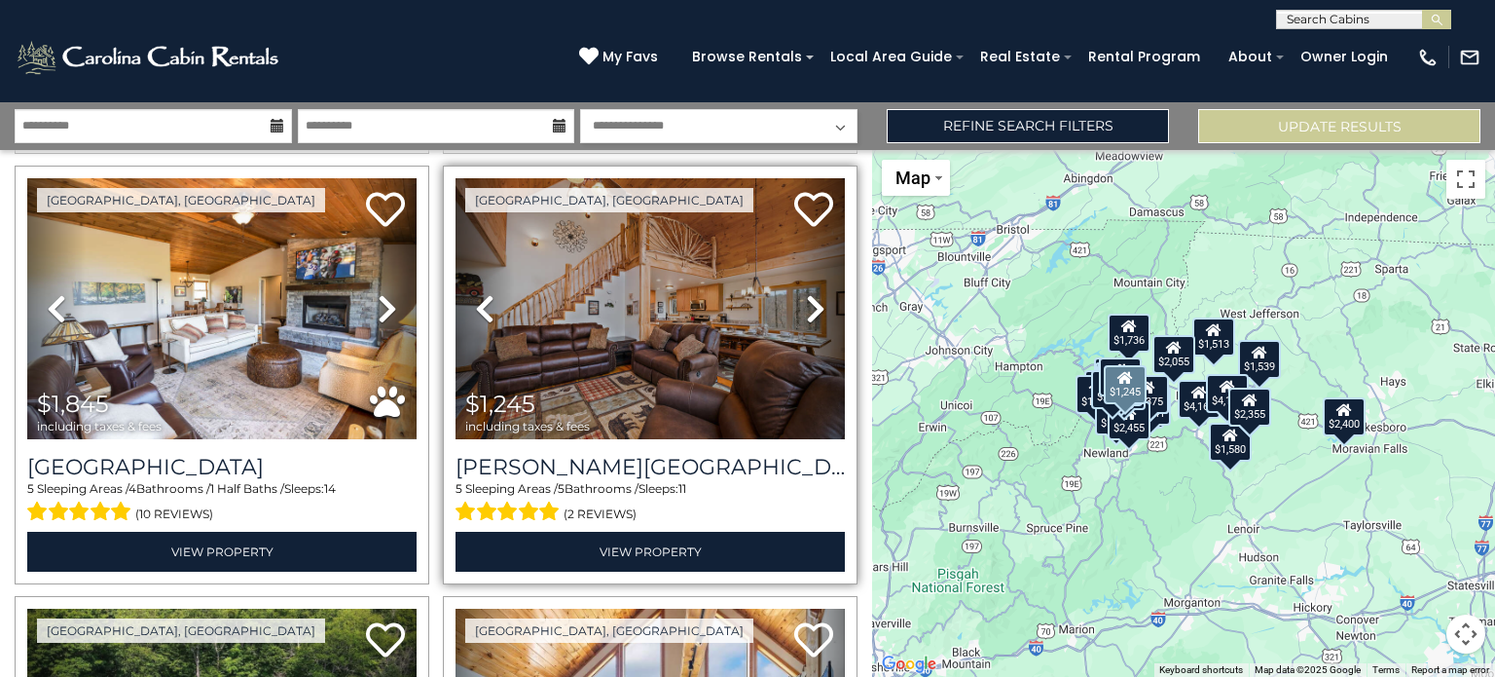
click at [812, 295] on icon at bounding box center [815, 308] width 19 height 31
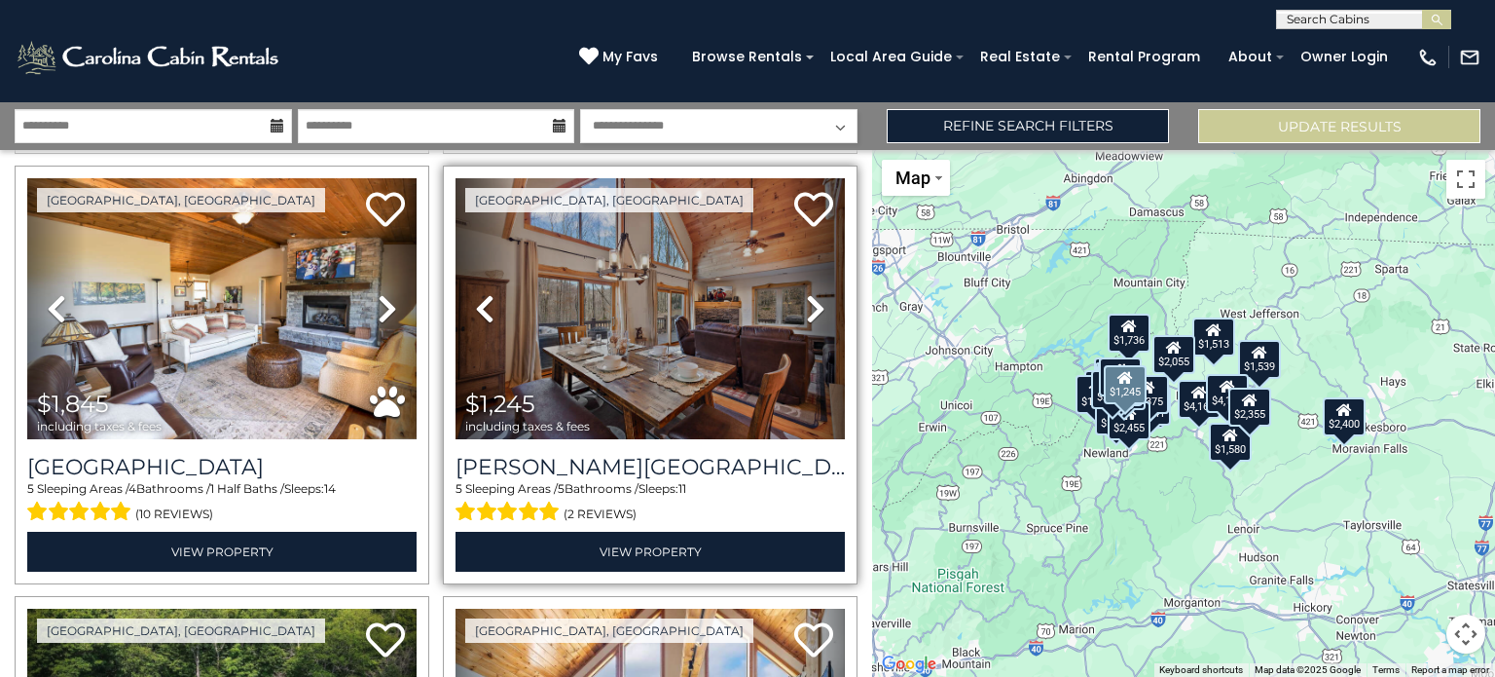
click at [812, 295] on icon at bounding box center [815, 308] width 19 height 31
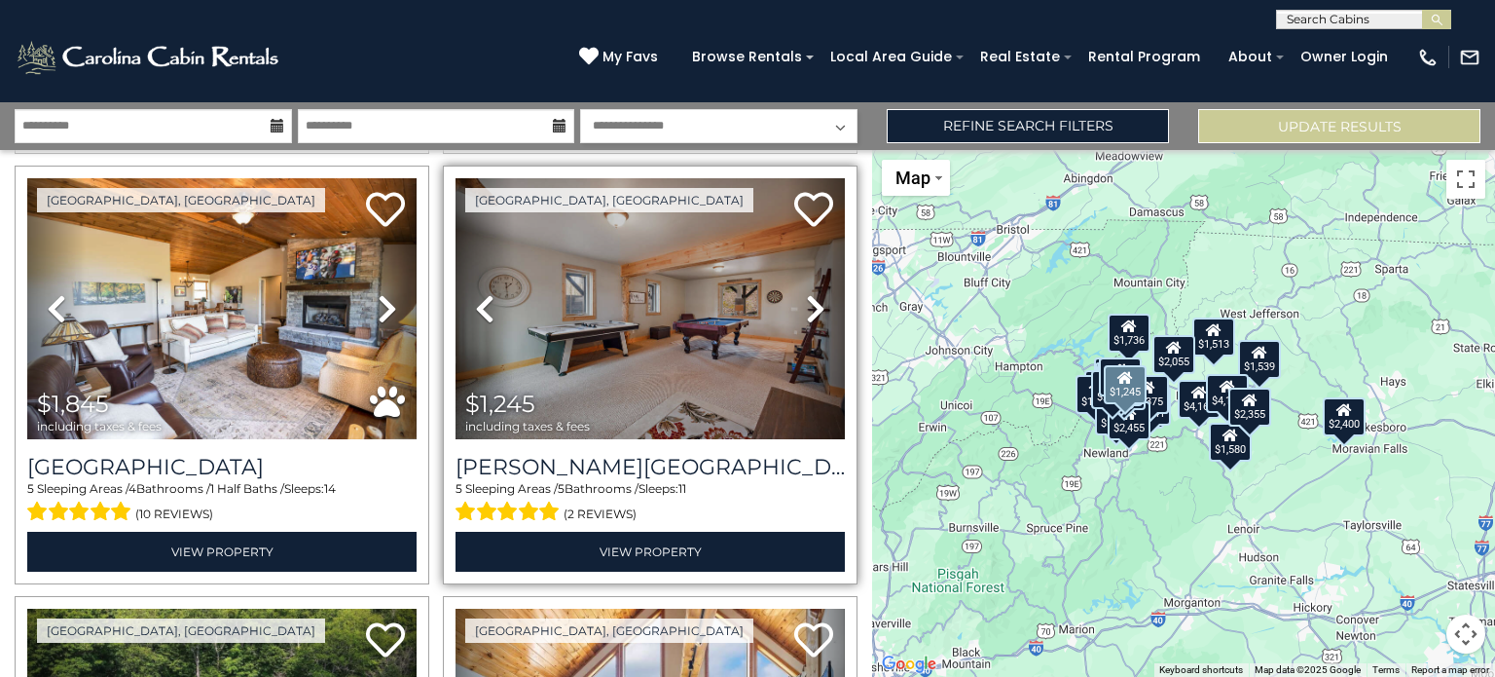
click at [812, 295] on icon at bounding box center [815, 308] width 19 height 31
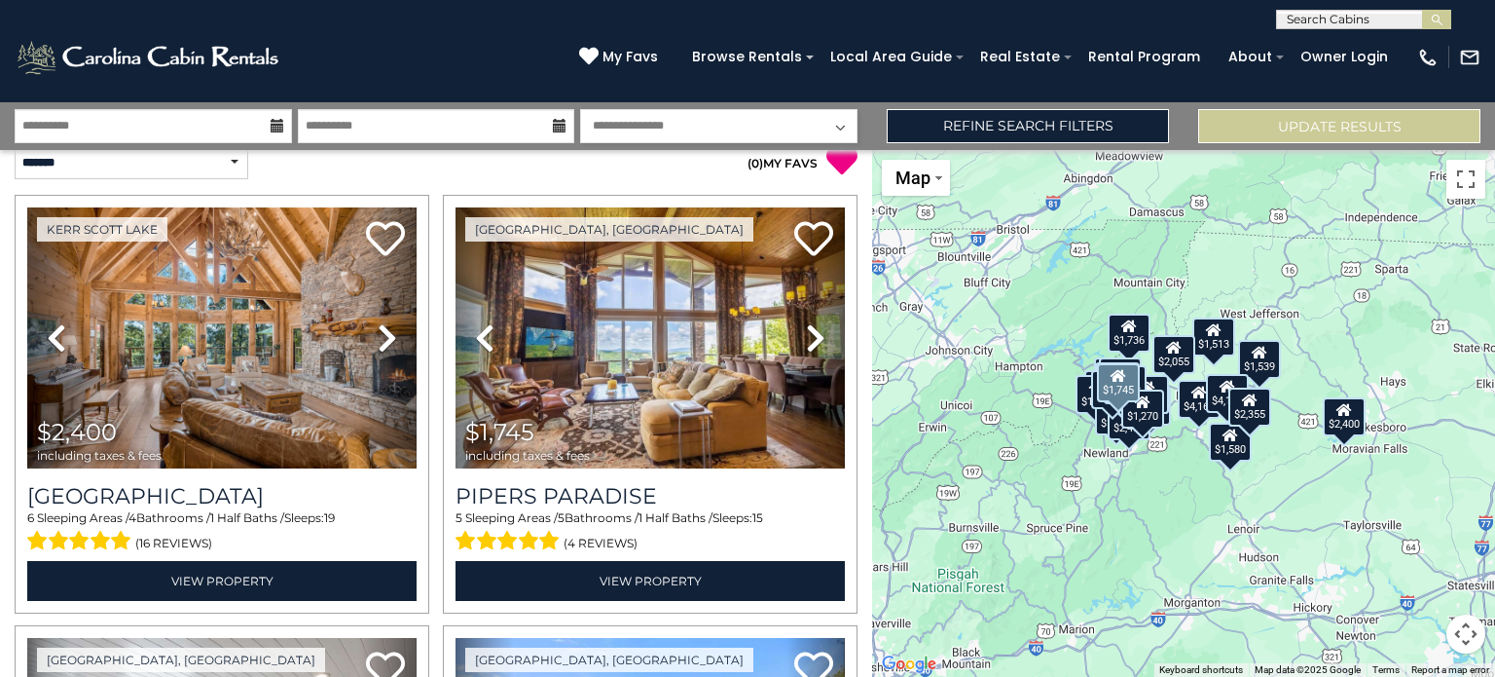
scroll to position [0, 0]
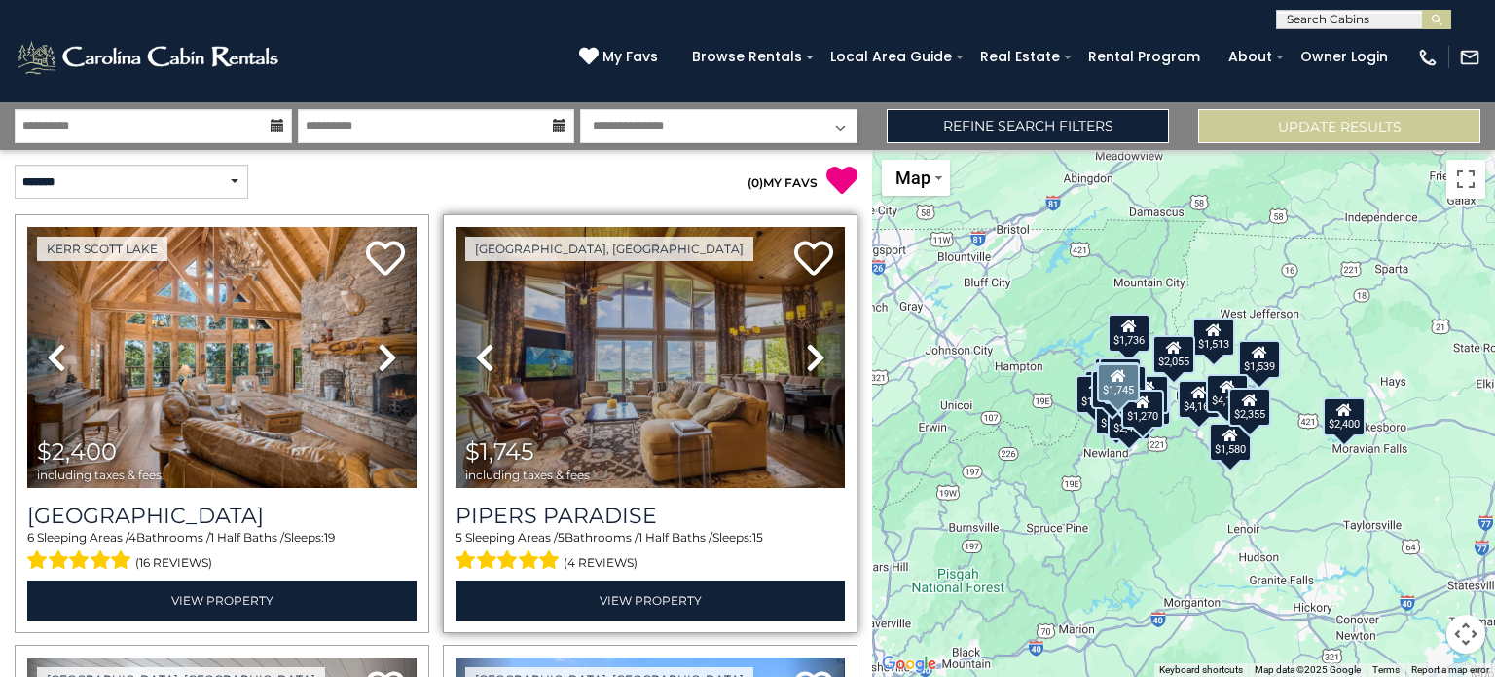
click at [806, 348] on icon at bounding box center [815, 357] width 19 height 31
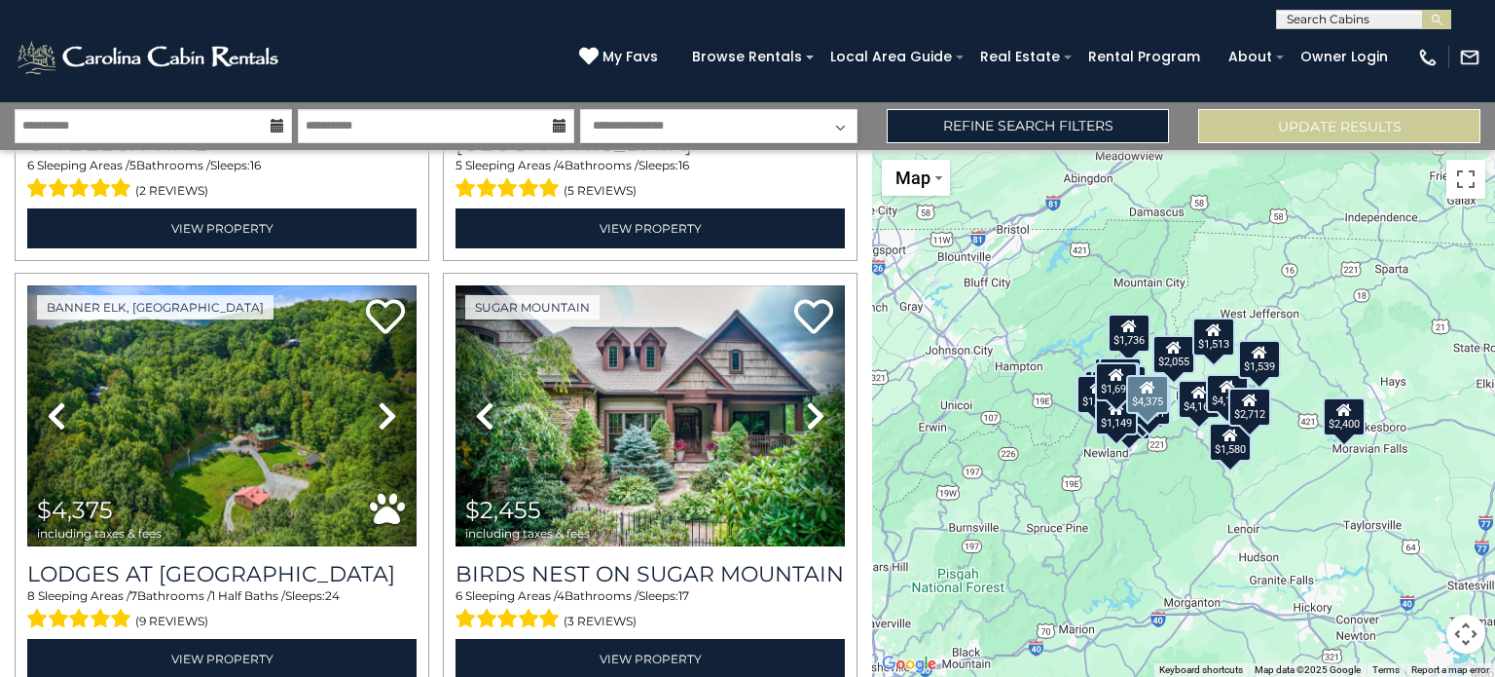
scroll to position [6051, 0]
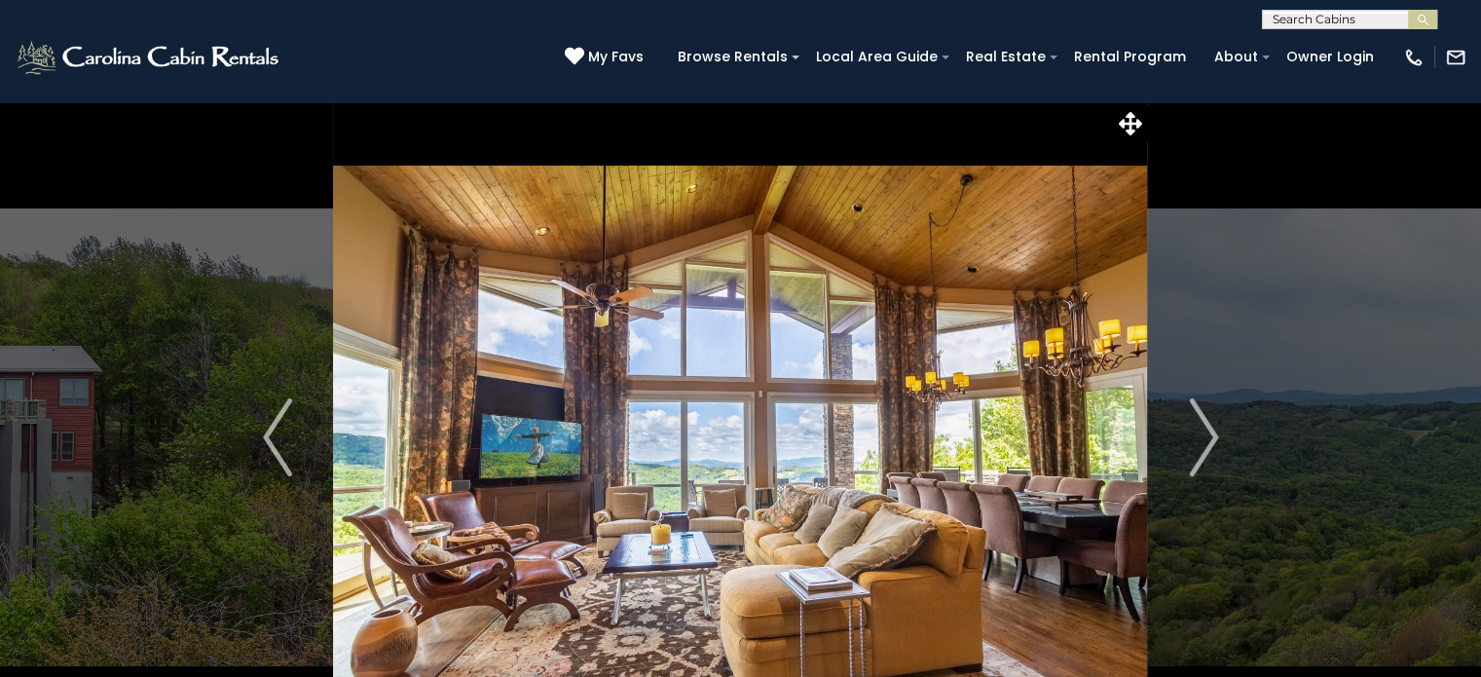
click at [261, 226] on button "Previous" at bounding box center [278, 437] width 112 height 672
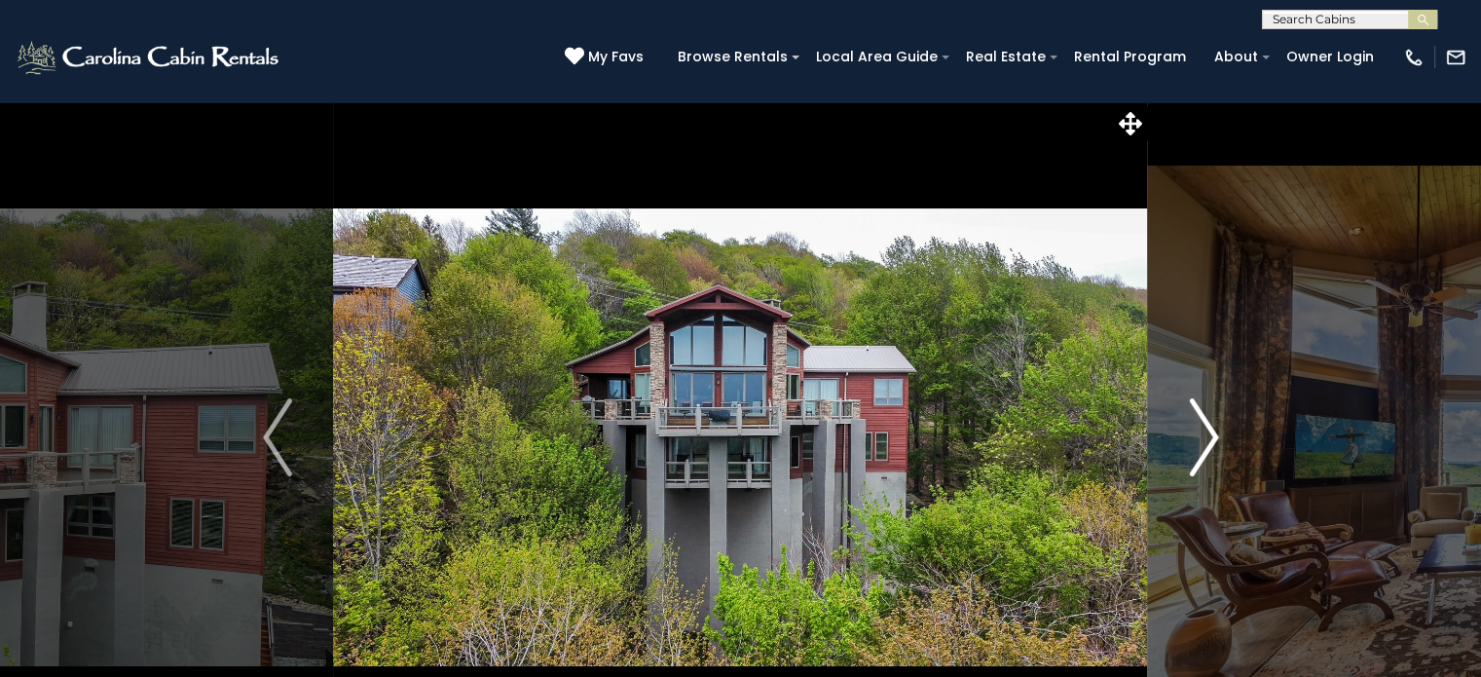
click at [1205, 440] on img "Next" at bounding box center [1203, 437] width 29 height 78
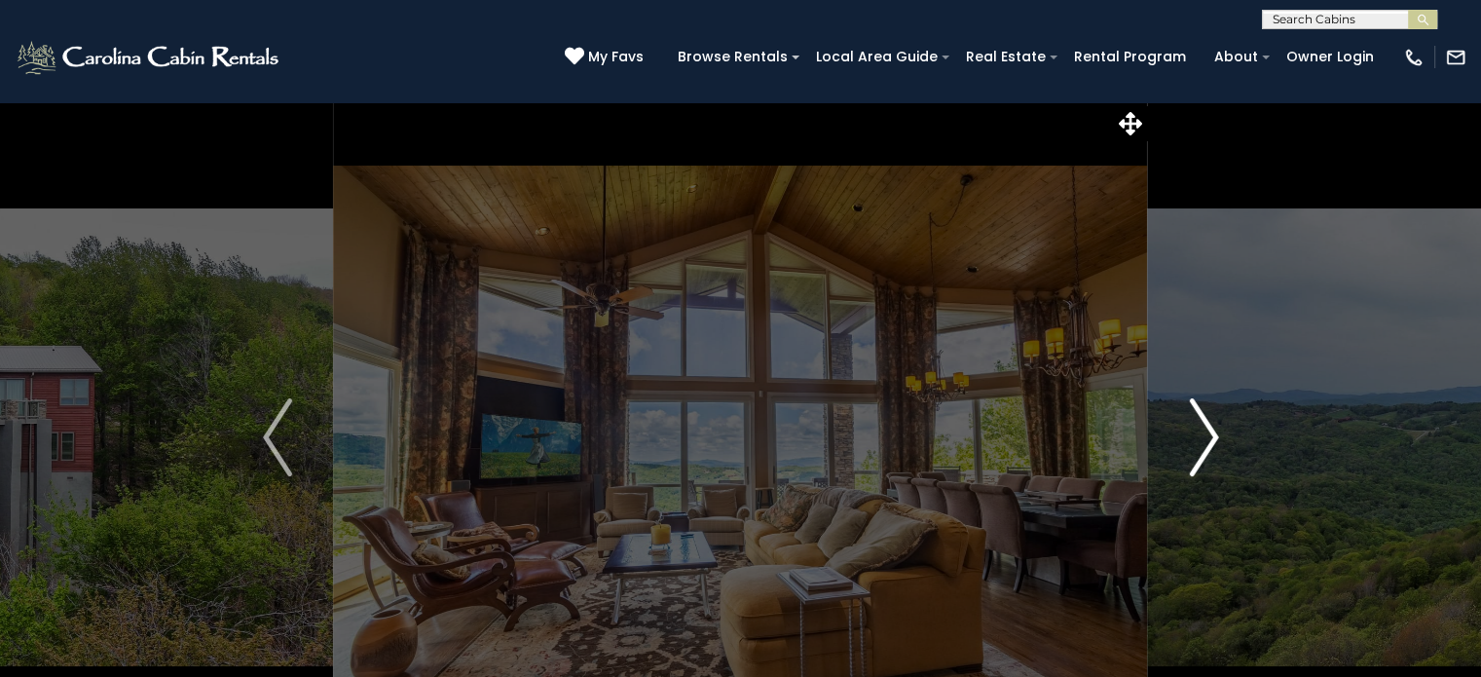
click at [1205, 440] on img "Next" at bounding box center [1203, 437] width 29 height 78
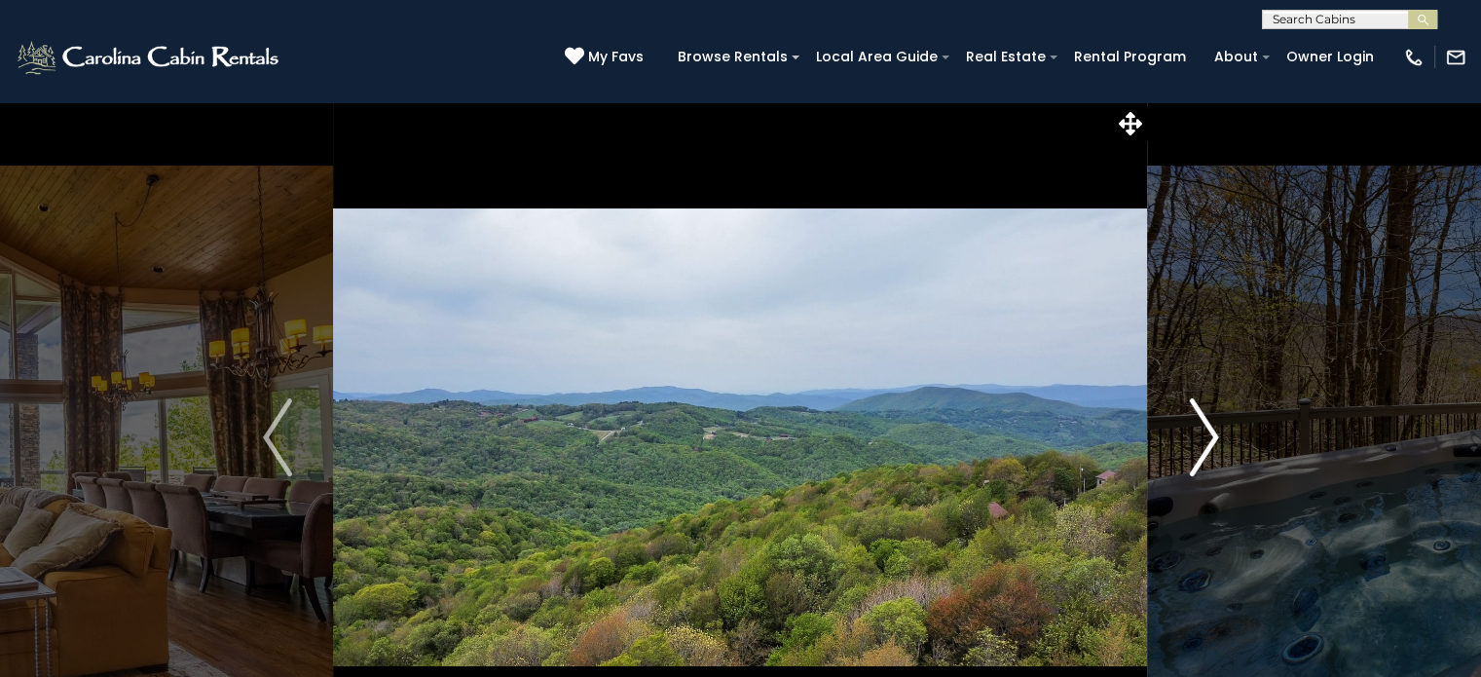
click at [1205, 440] on img "Next" at bounding box center [1203, 437] width 29 height 78
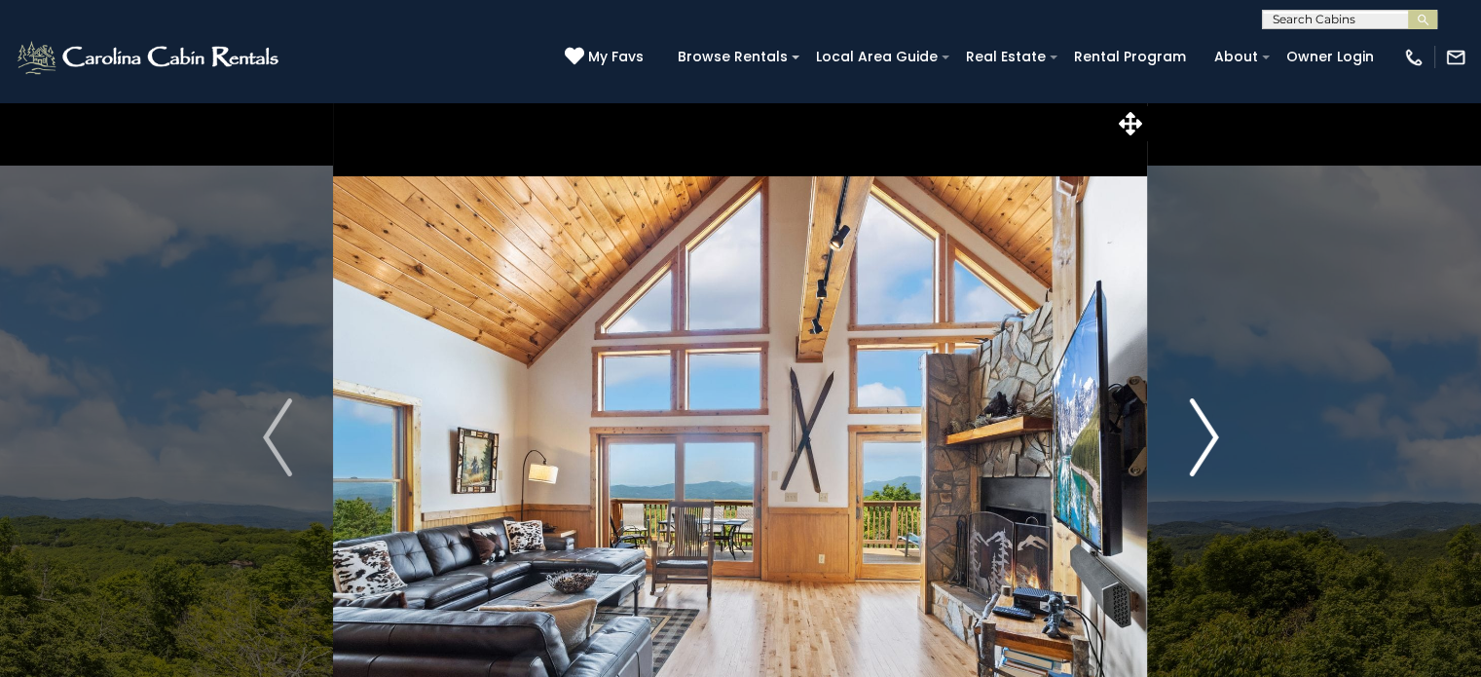
click at [1207, 431] on img "Next" at bounding box center [1203, 437] width 29 height 78
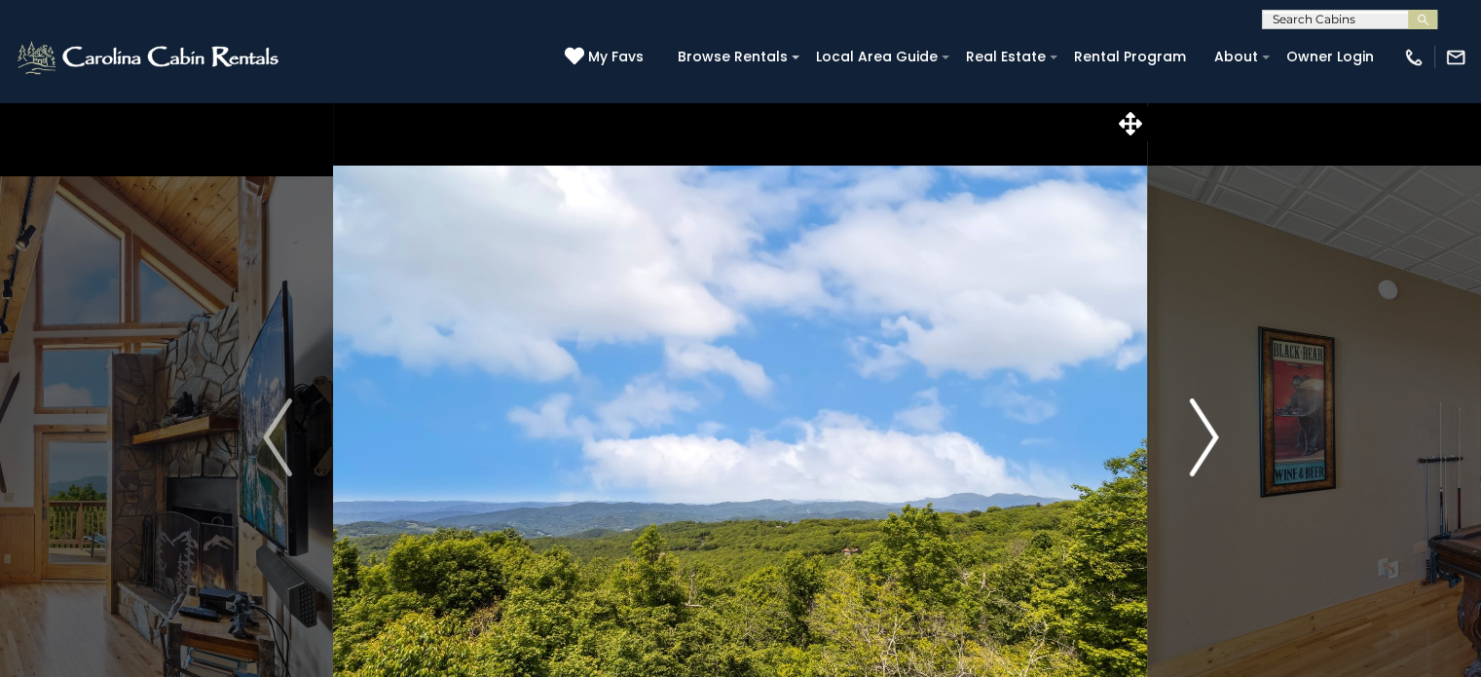
click at [1207, 431] on img "Next" at bounding box center [1203, 437] width 29 height 78
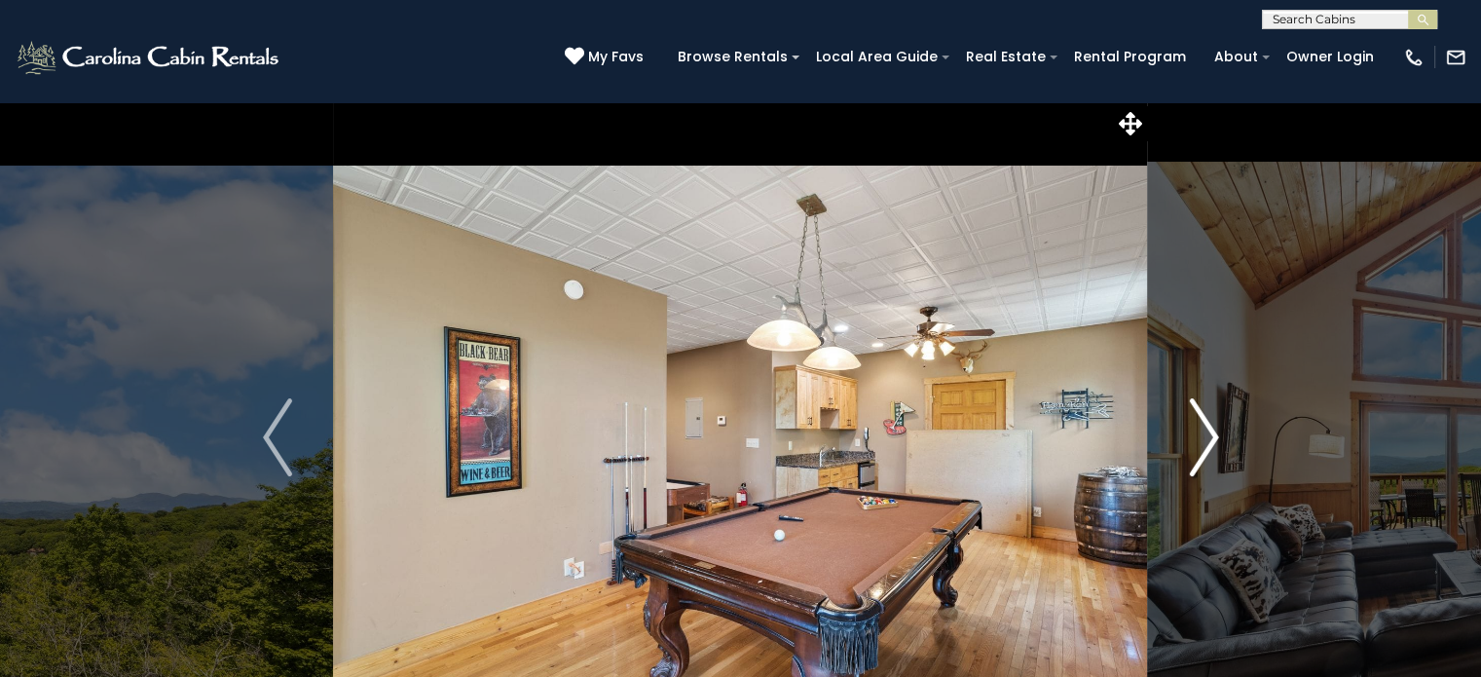
click at [1207, 431] on img "Next" at bounding box center [1203, 437] width 29 height 78
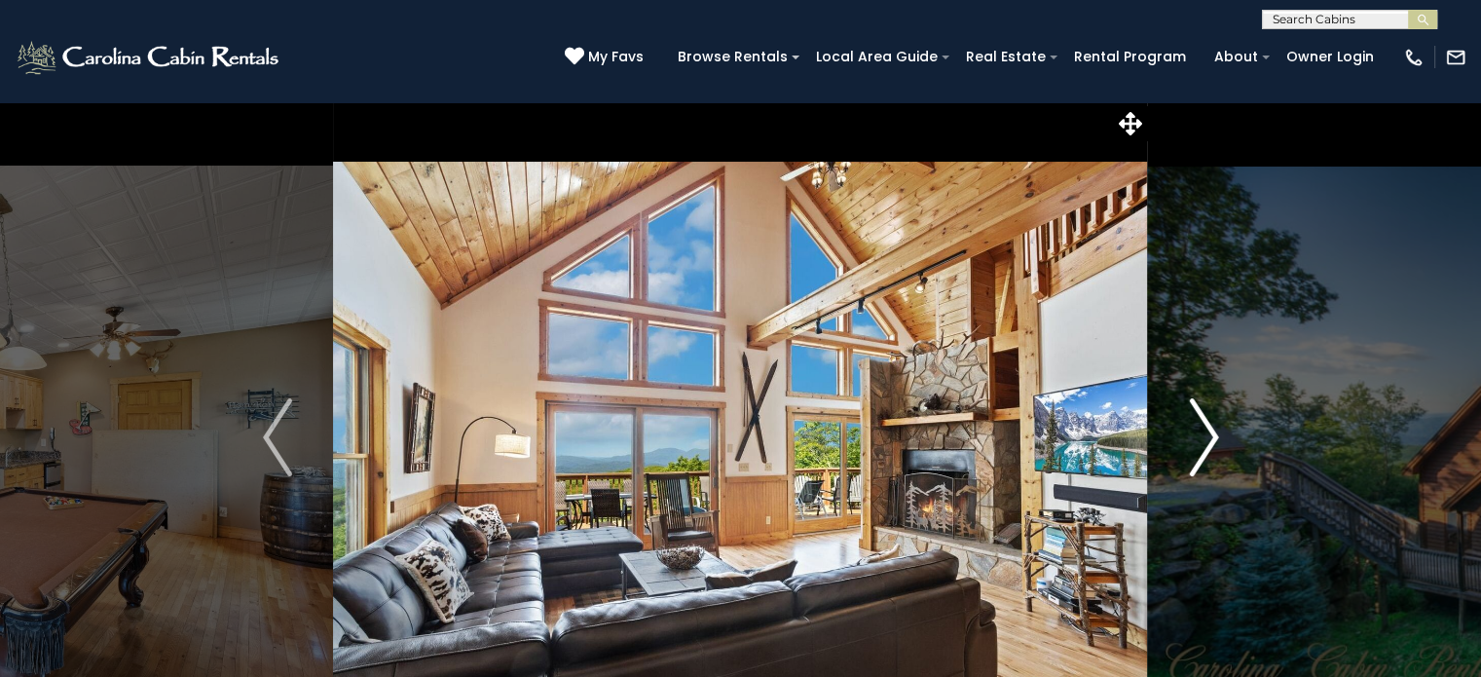
click at [1207, 431] on img "Next" at bounding box center [1203, 437] width 29 height 78
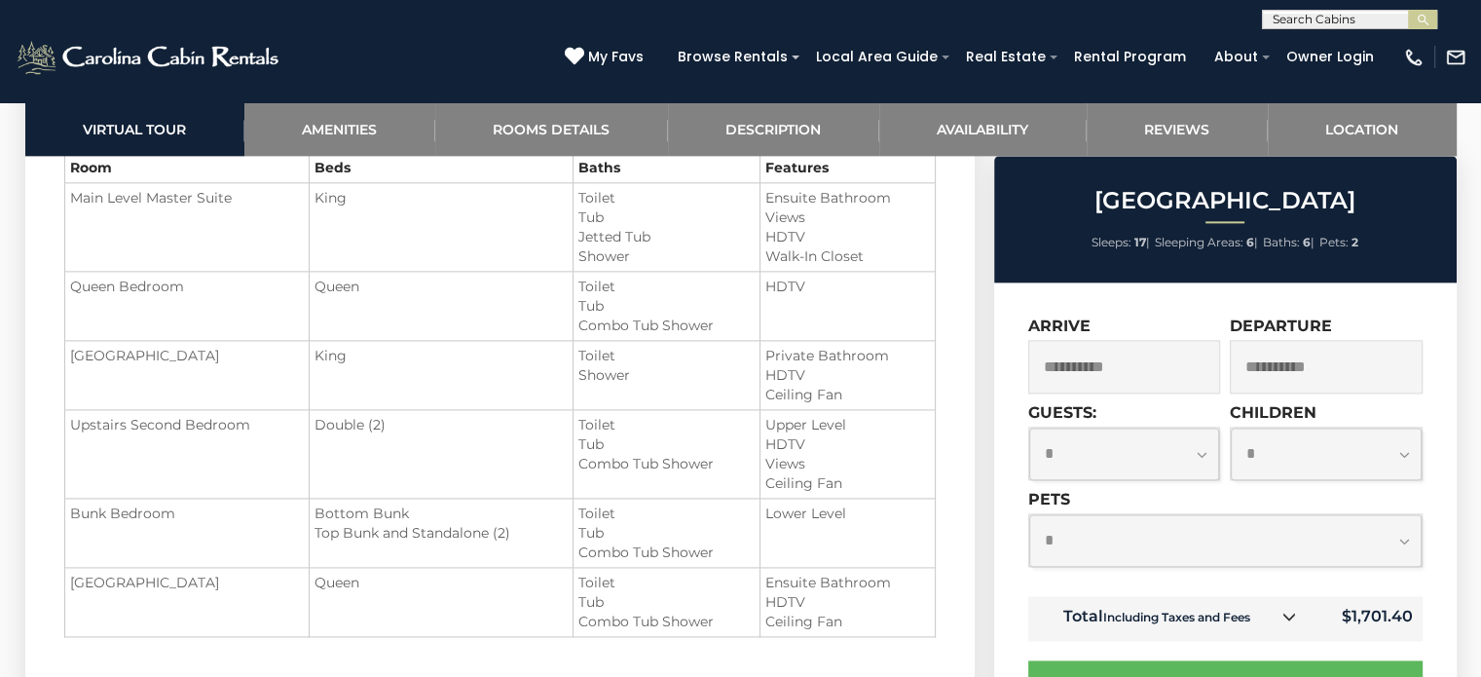
scroll to position [2556, 0]
